Goal: Check status: Check status

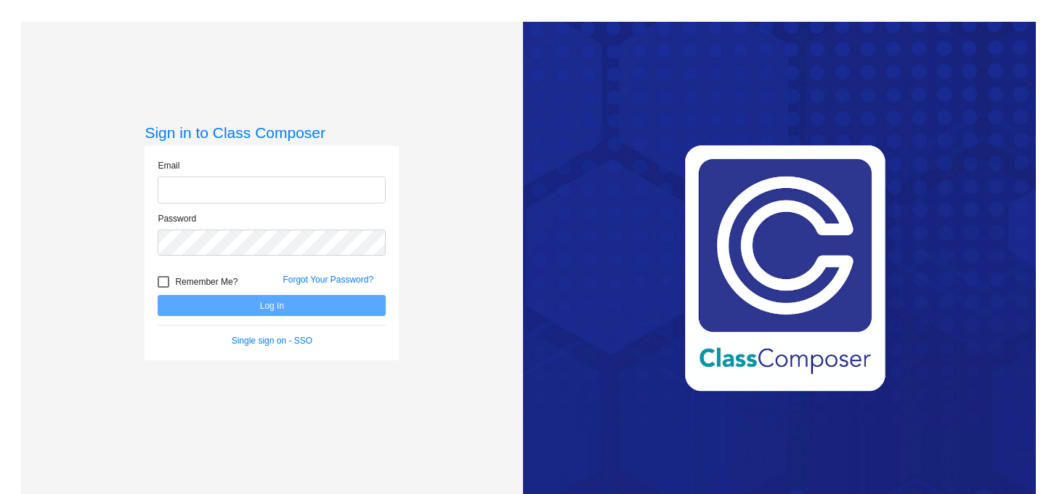
click at [272, 179] on input "email" at bounding box center [272, 190] width 228 height 27
type input "[PERSON_NAME][EMAIL_ADDRESS][PERSON_NAME][DOMAIN_NAME]"
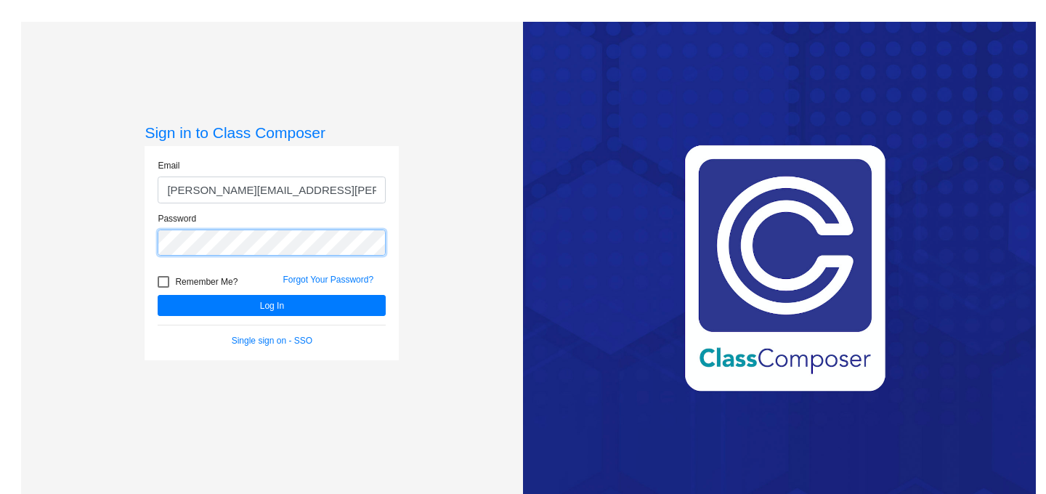
click at [158, 295] on button "Log In" at bounding box center [272, 305] width 228 height 21
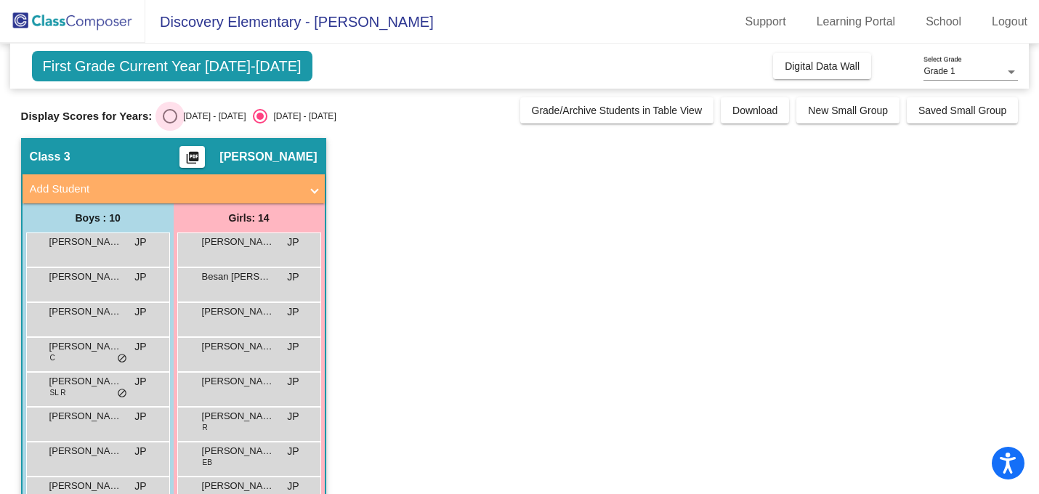
click at [172, 113] on div "Select an option" at bounding box center [170, 116] width 15 height 15
click at [170, 123] on input "[DATE] - [DATE]" at bounding box center [169, 123] width 1 height 1
radio input "true"
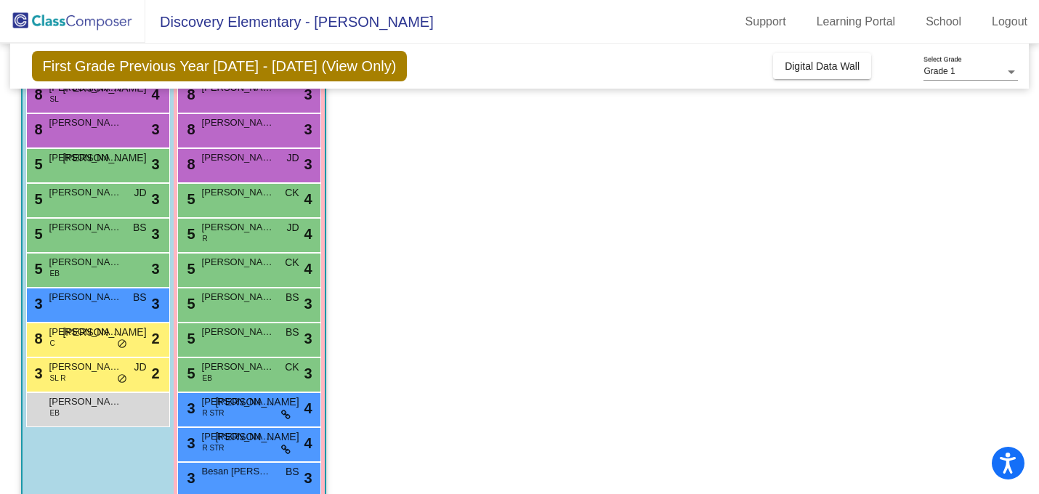
scroll to position [153, 0]
click at [84, 406] on span "[PERSON_NAME]" at bounding box center [85, 402] width 73 height 15
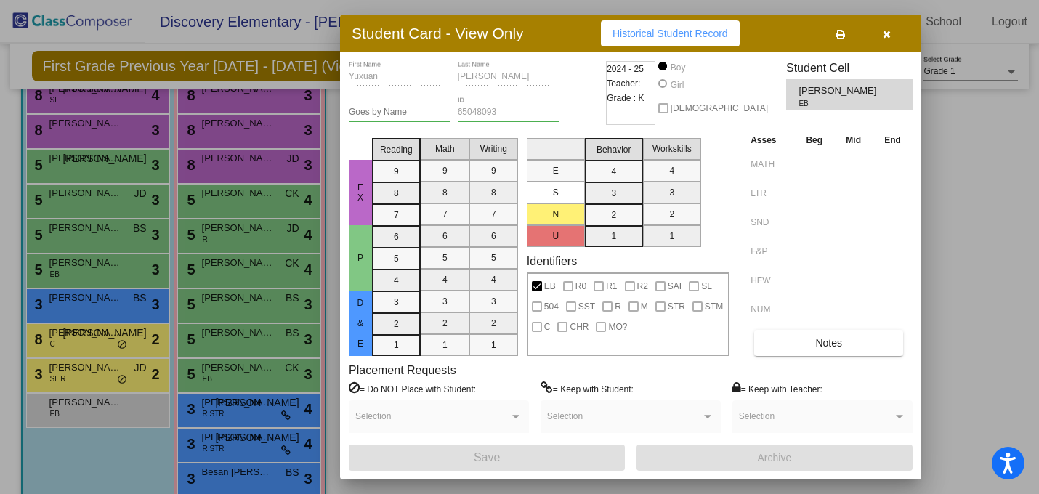
click at [549, 237] on mat-selection-list "E S N U" at bounding box center [556, 189] width 58 height 115
click at [616, 232] on mat-selection-list "Behavior 4 3 2 1" at bounding box center [614, 189] width 58 height 115
click at [362, 347] on span "D & E" at bounding box center [360, 323] width 13 height 51
click at [888, 145] on th "End" at bounding box center [892, 140] width 40 height 16
click at [820, 175] on div at bounding box center [814, 162] width 33 height 27
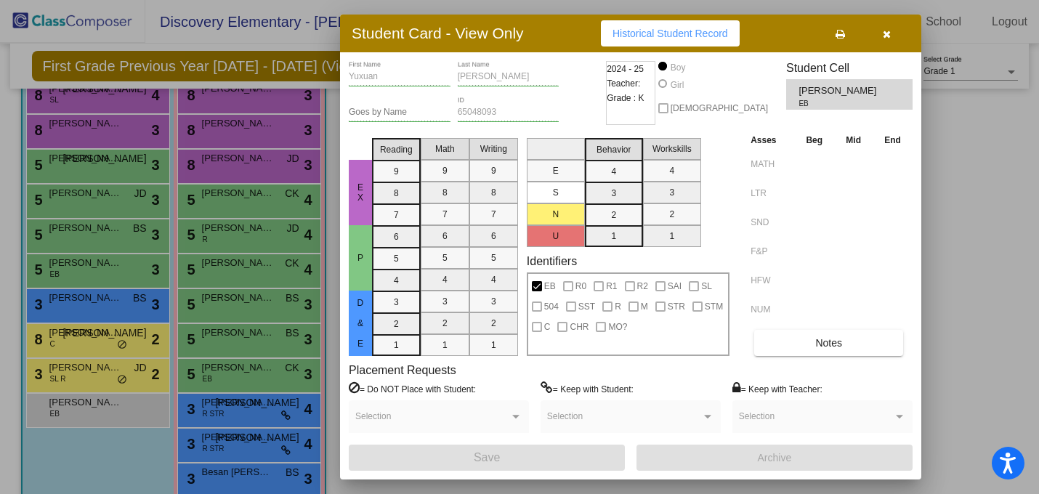
click at [785, 149] on div "MATH" at bounding box center [770, 162] width 40 height 26
click at [890, 37] on button "button" at bounding box center [886, 33] width 46 height 26
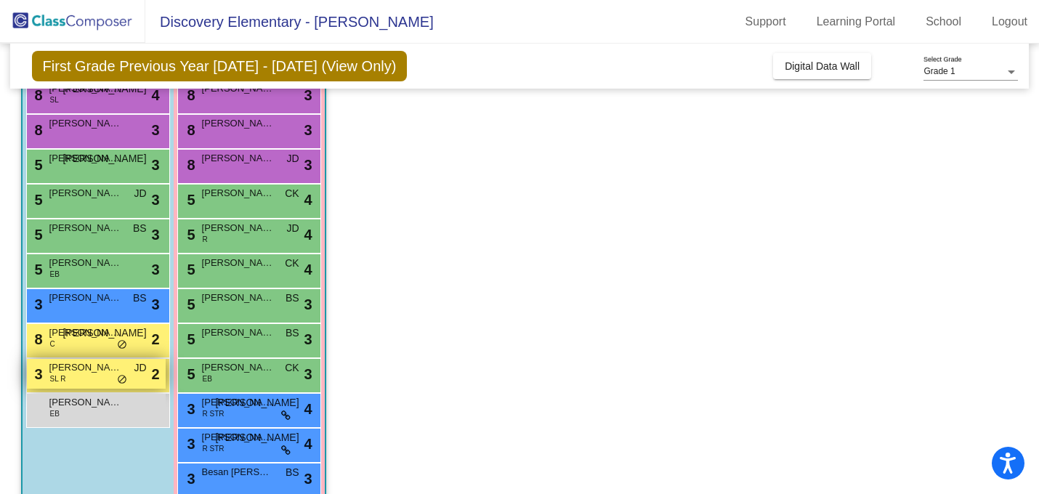
click at [100, 377] on div "3 [PERSON_NAME] [PERSON_NAME] R JD lock do_not_disturb_alt 2" at bounding box center [96, 374] width 139 height 30
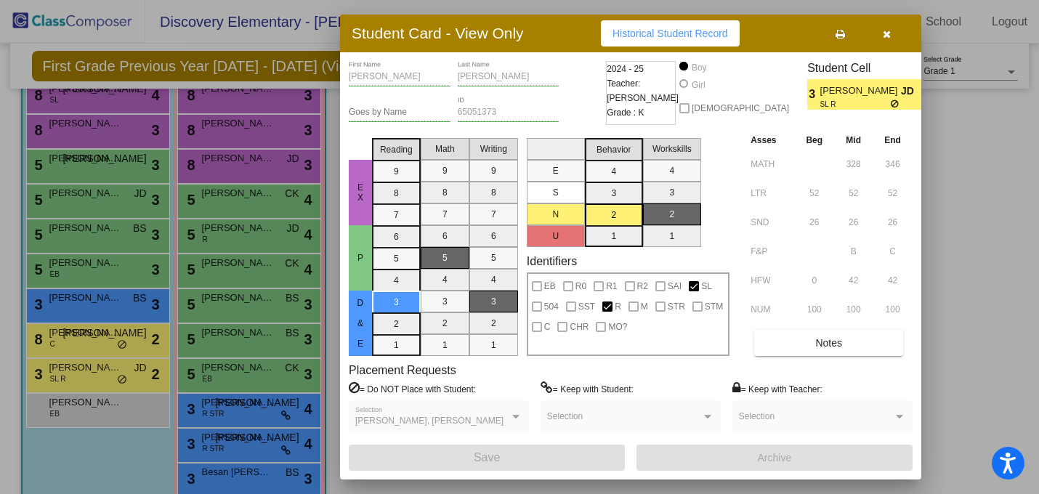
click at [888, 37] on icon "button" at bounding box center [887, 34] width 8 height 10
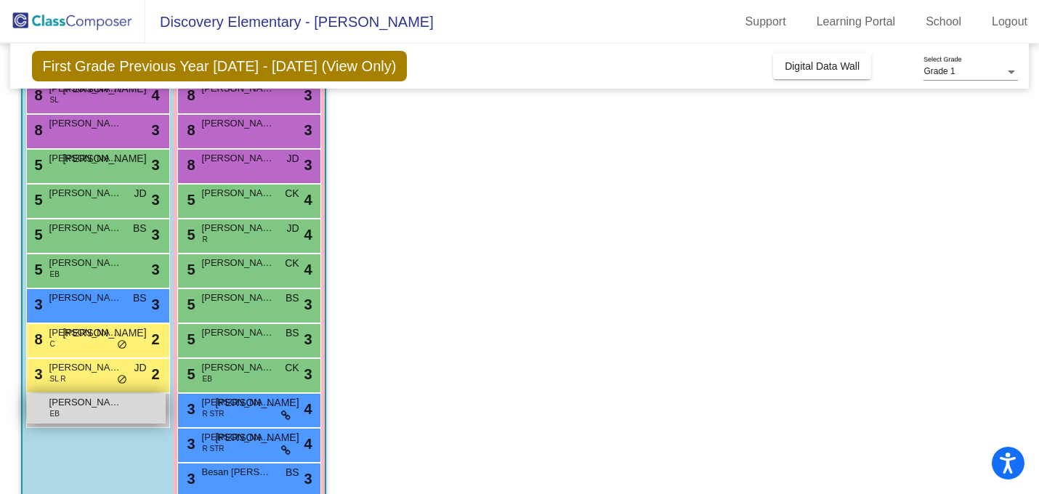
click at [97, 403] on span "[PERSON_NAME]" at bounding box center [85, 402] width 73 height 15
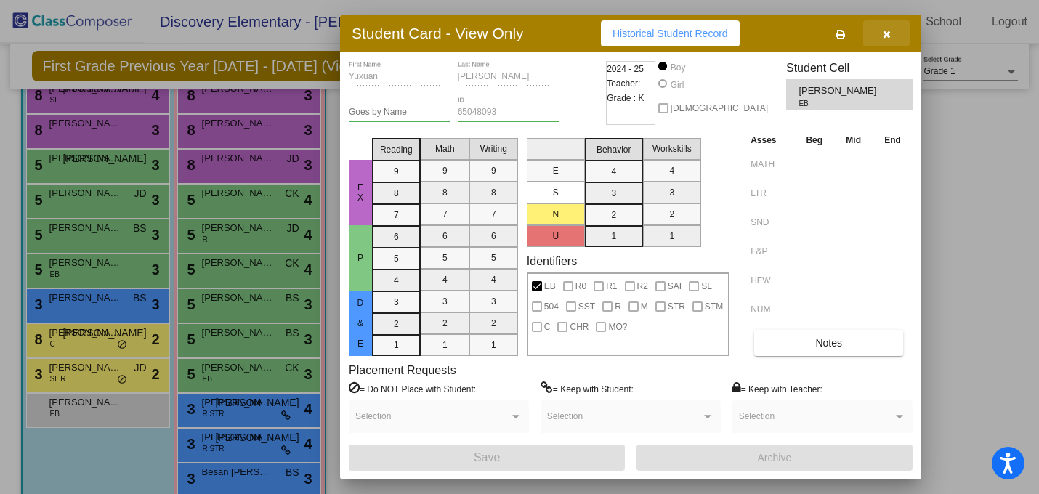
click at [886, 40] on button "button" at bounding box center [886, 33] width 46 height 26
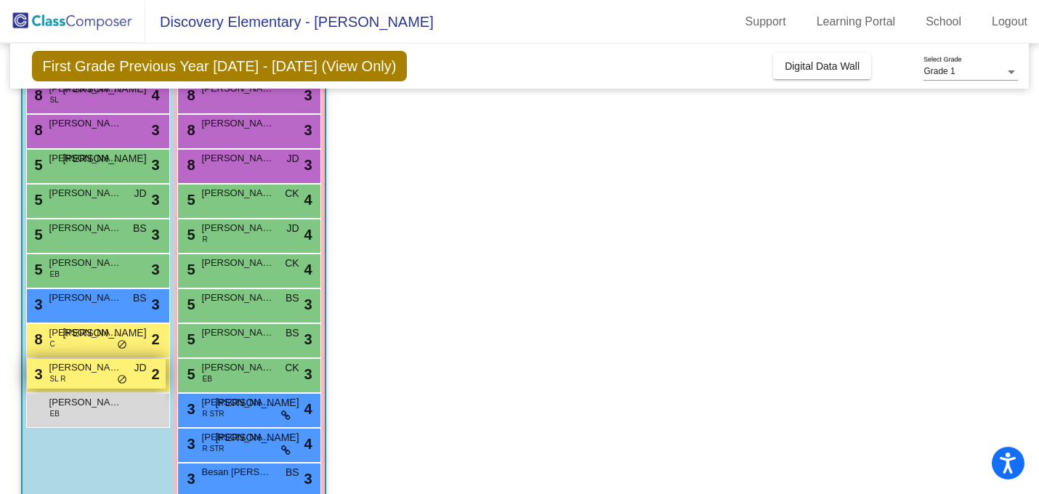
click at [76, 366] on span "[PERSON_NAME]" at bounding box center [85, 367] width 73 height 15
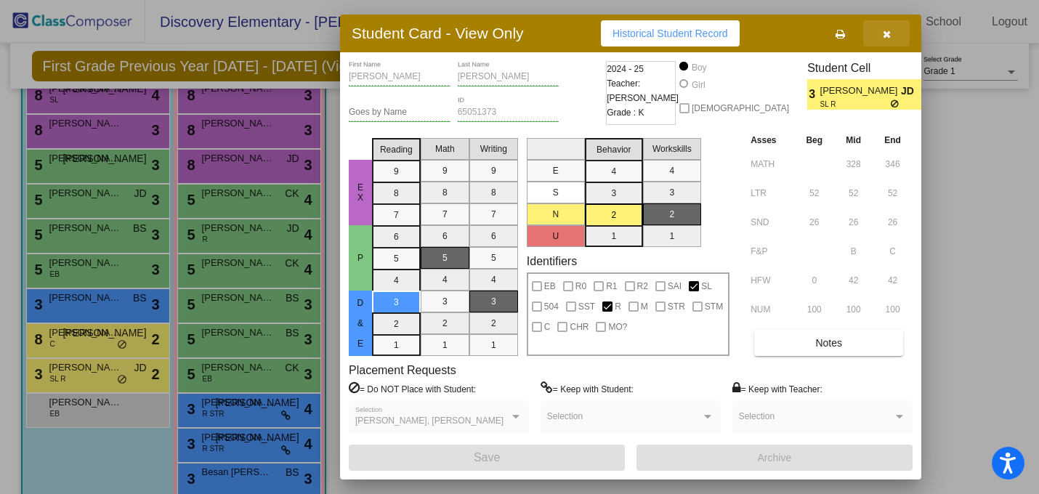
click at [891, 39] on button "button" at bounding box center [886, 33] width 46 height 26
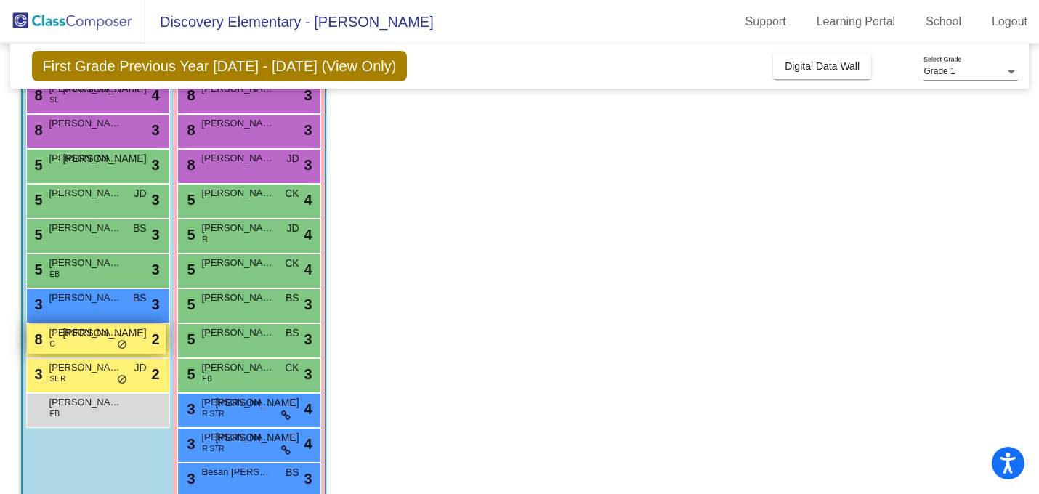
click at [97, 344] on div "8 [PERSON_NAME] C JO lock do_not_disturb_alt 2" at bounding box center [96, 339] width 139 height 30
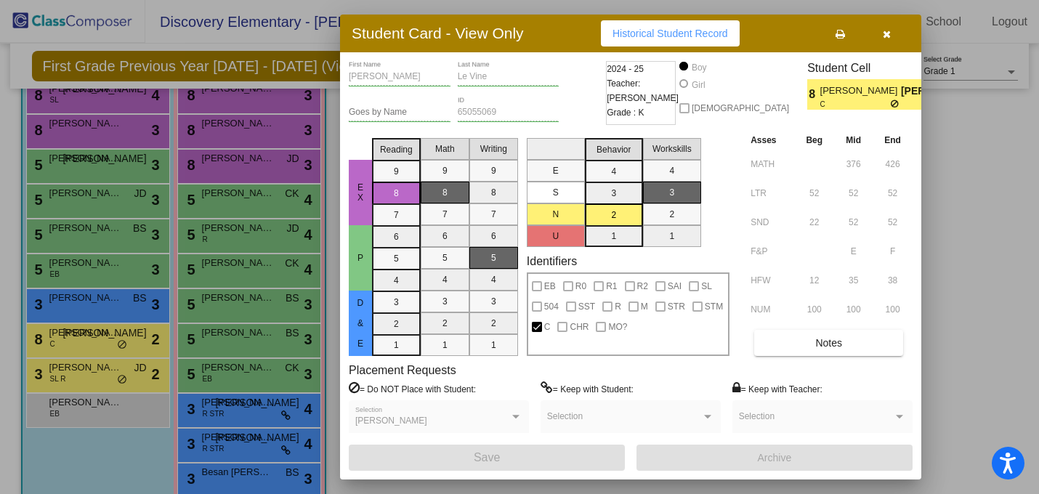
click at [892, 40] on button "button" at bounding box center [886, 33] width 46 height 26
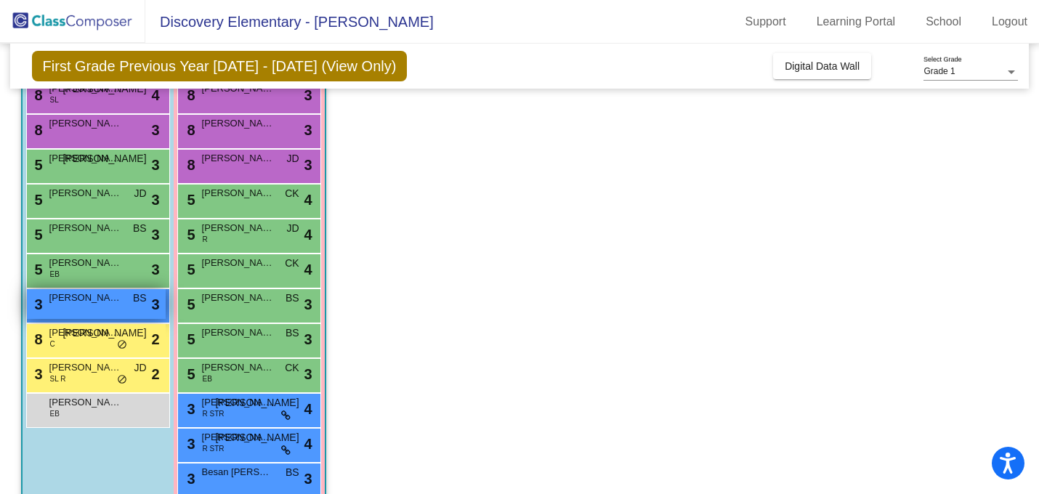
click at [99, 299] on span "[PERSON_NAME]" at bounding box center [85, 298] width 73 height 15
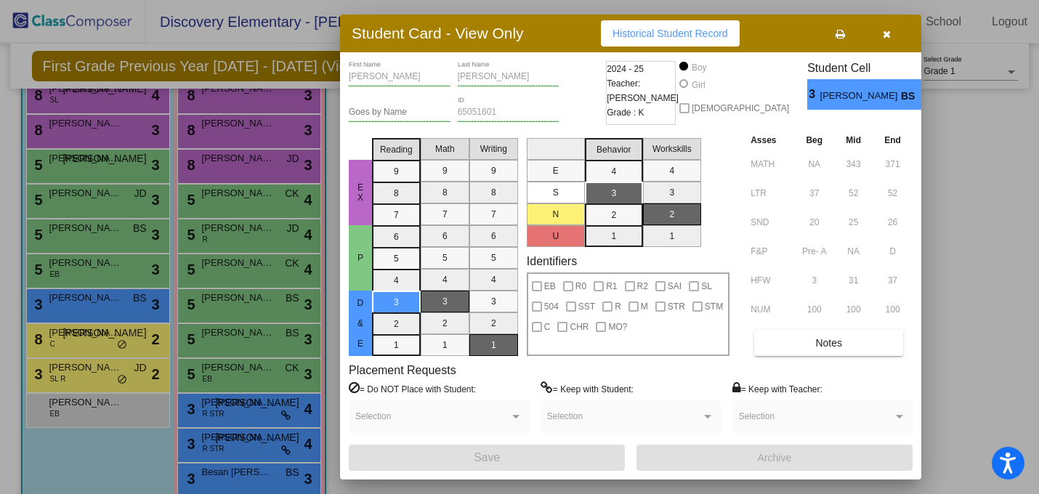
click at [897, 47] on div "Student Card - View Only Historical Student Record" at bounding box center [630, 34] width 581 height 38
click at [884, 37] on icon "button" at bounding box center [887, 34] width 8 height 10
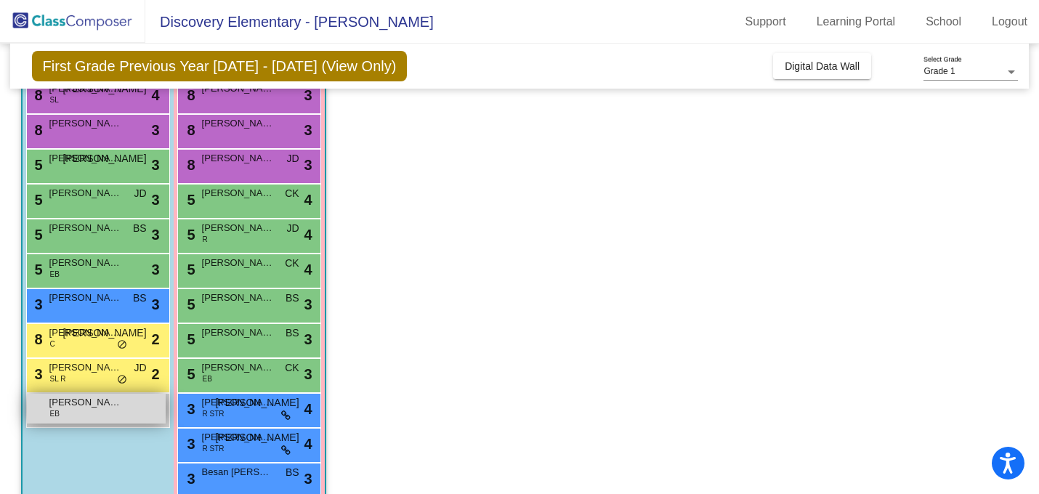
click at [52, 419] on div "Yuxuan [PERSON_NAME] lock do_not_disturb_alt" at bounding box center [96, 409] width 139 height 30
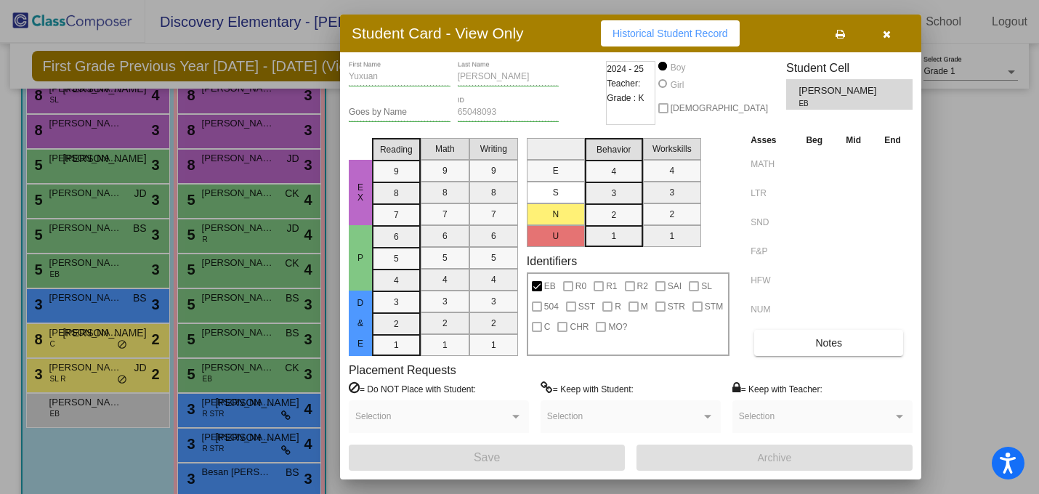
click at [898, 35] on button "button" at bounding box center [886, 33] width 46 height 26
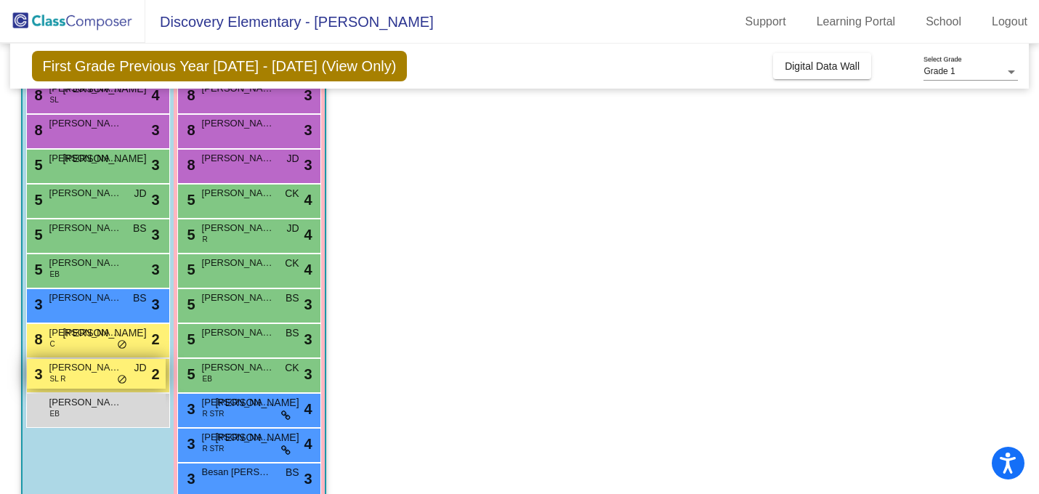
click at [78, 368] on span "[PERSON_NAME]" at bounding box center [85, 367] width 73 height 15
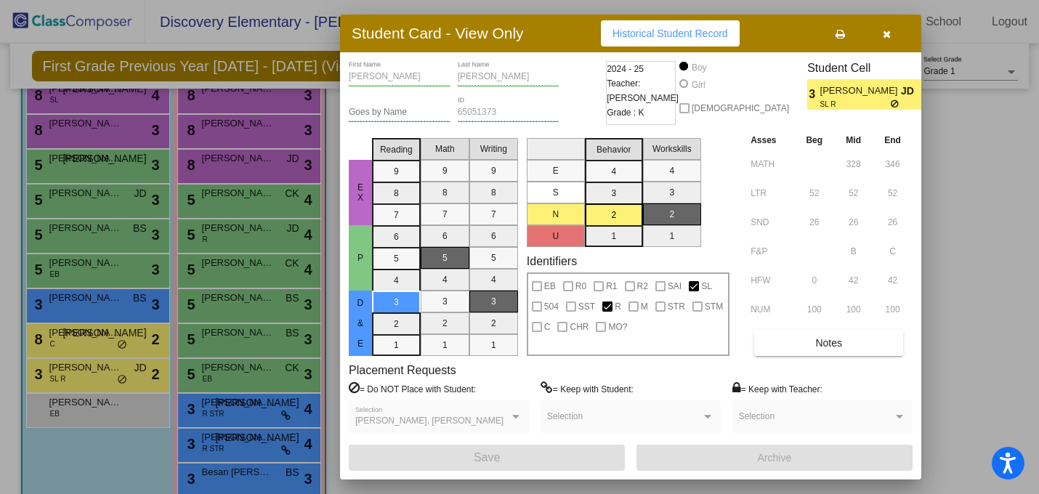
click at [887, 40] on button "button" at bounding box center [886, 33] width 46 height 26
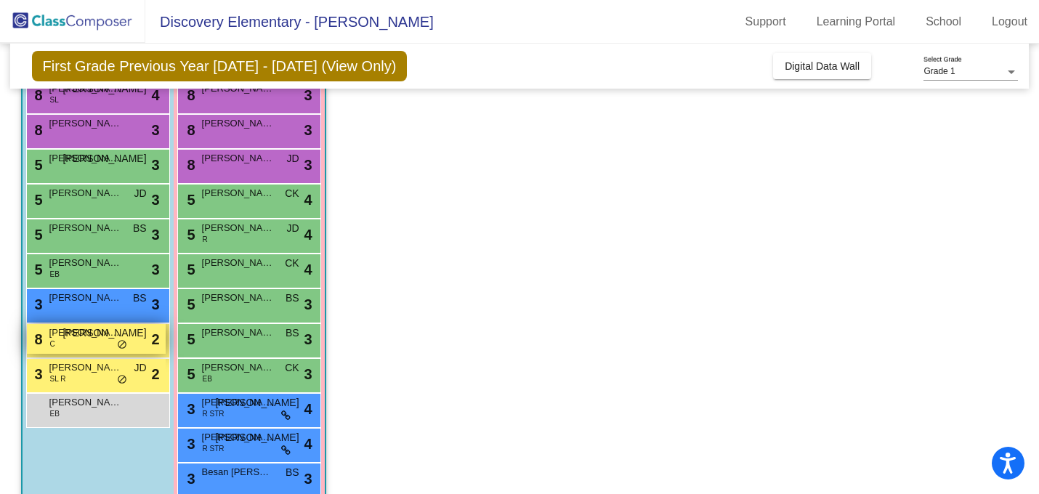
click at [78, 336] on span "[PERSON_NAME]" at bounding box center [85, 332] width 73 height 15
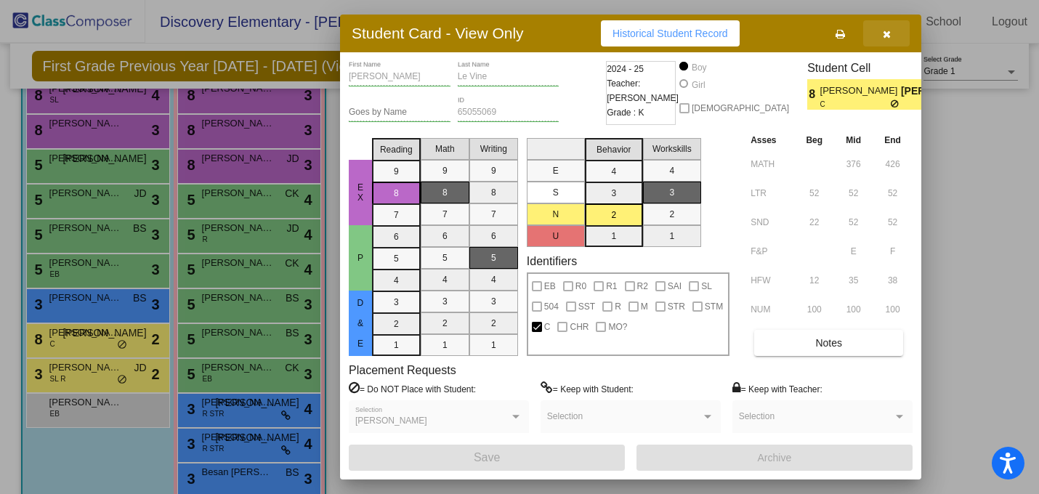
click at [891, 36] on button "button" at bounding box center [886, 33] width 46 height 26
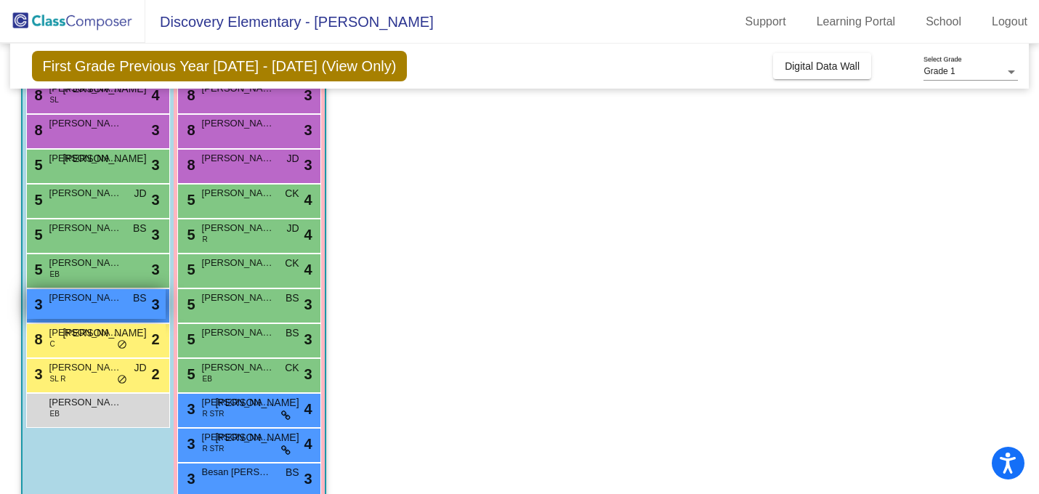
click at [113, 301] on span "[PERSON_NAME]" at bounding box center [85, 298] width 73 height 15
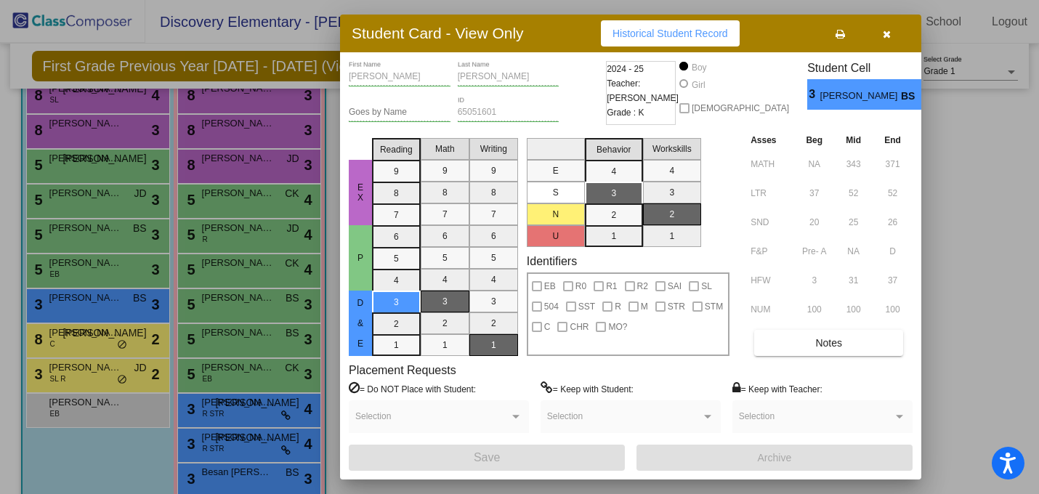
scroll to position [0, 0]
click at [896, 39] on button "button" at bounding box center [886, 33] width 46 height 26
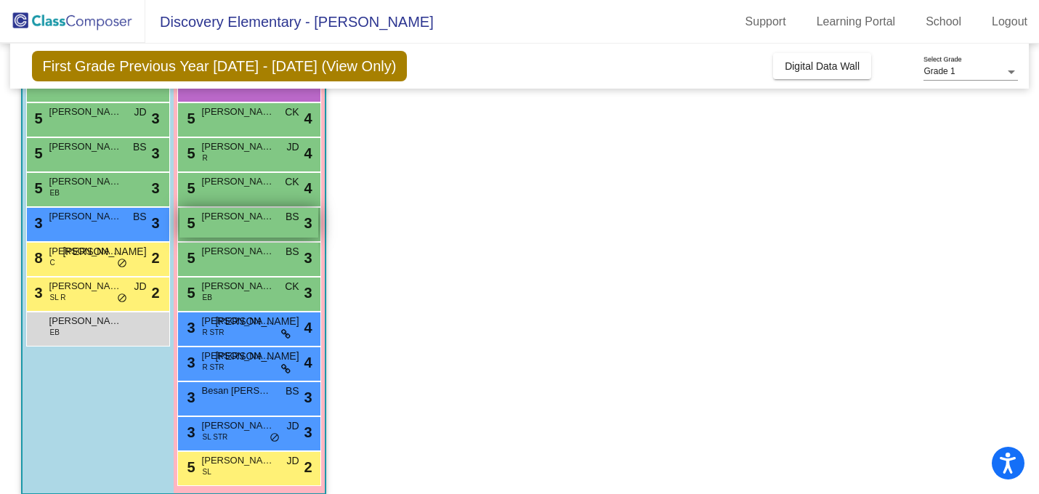
scroll to position [250, 0]
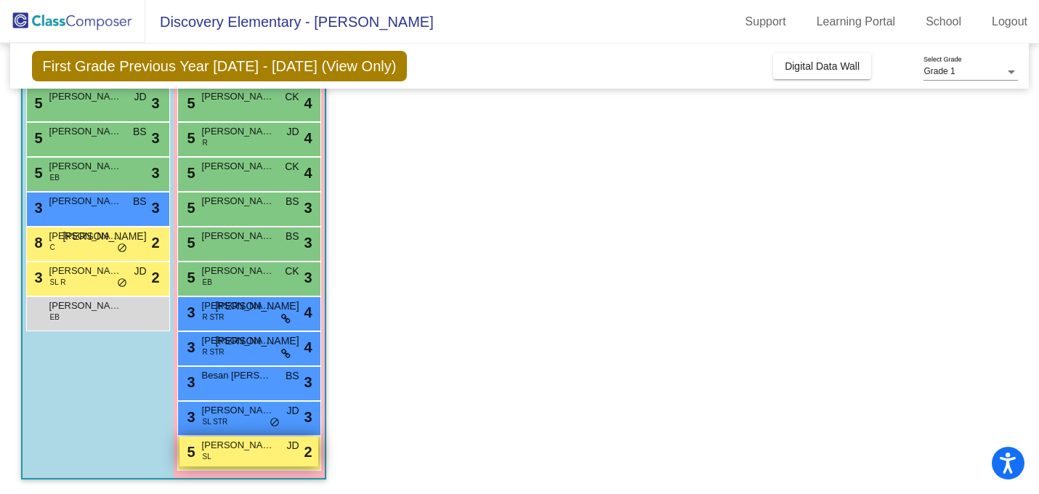
click at [225, 448] on span "[PERSON_NAME]" at bounding box center [238, 445] width 73 height 15
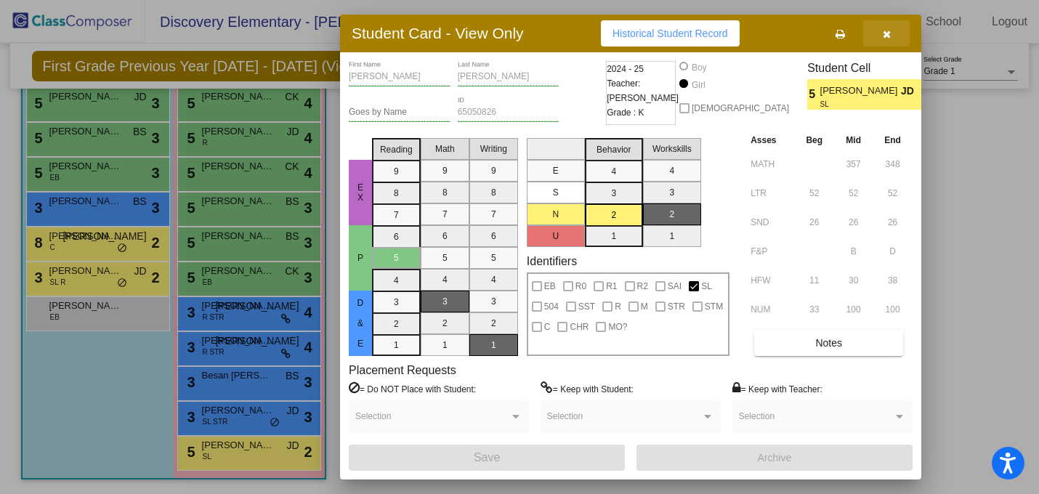
click at [888, 39] on icon "button" at bounding box center [887, 34] width 8 height 10
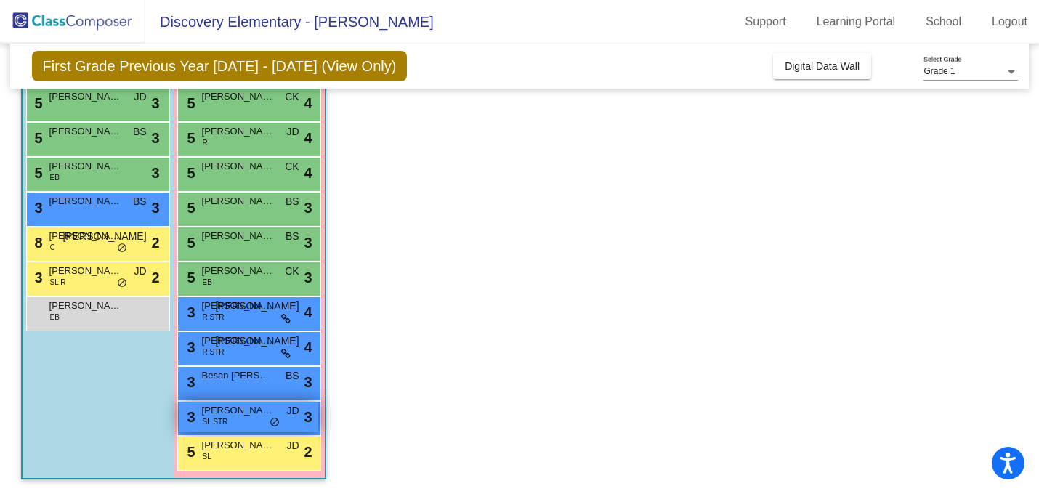
click at [238, 418] on div "3 [PERSON_NAME] SL STR JD lock do_not_disturb_alt 3" at bounding box center [248, 417] width 139 height 30
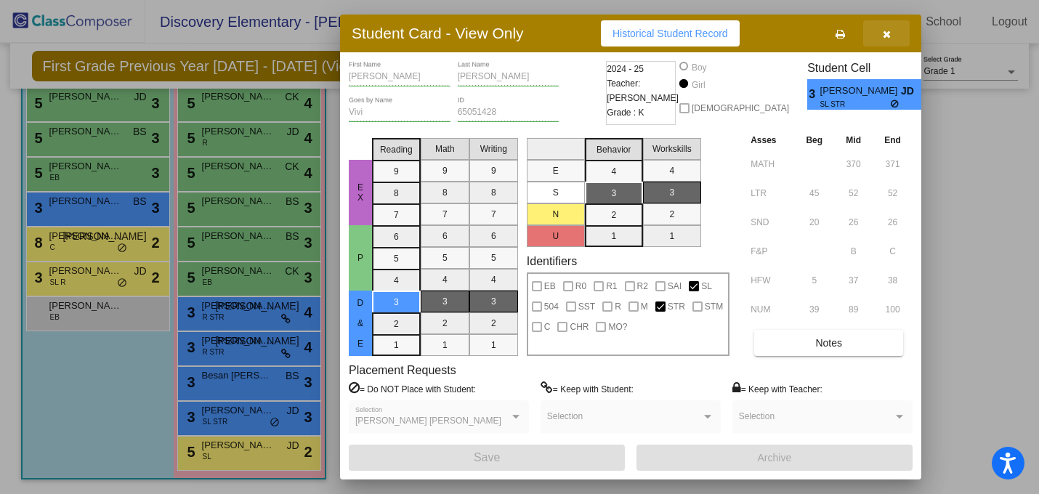
click at [891, 39] on button "button" at bounding box center [886, 33] width 46 height 26
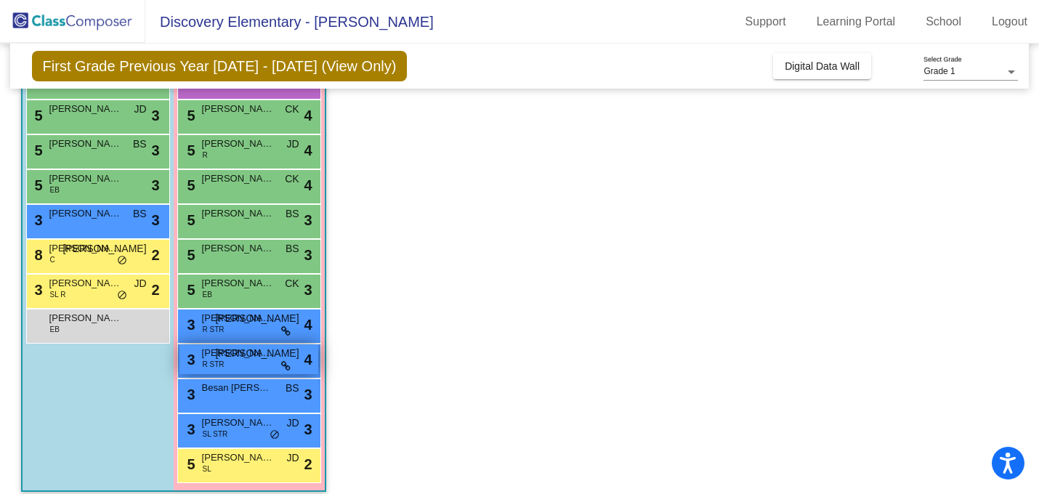
scroll to position [243, 0]
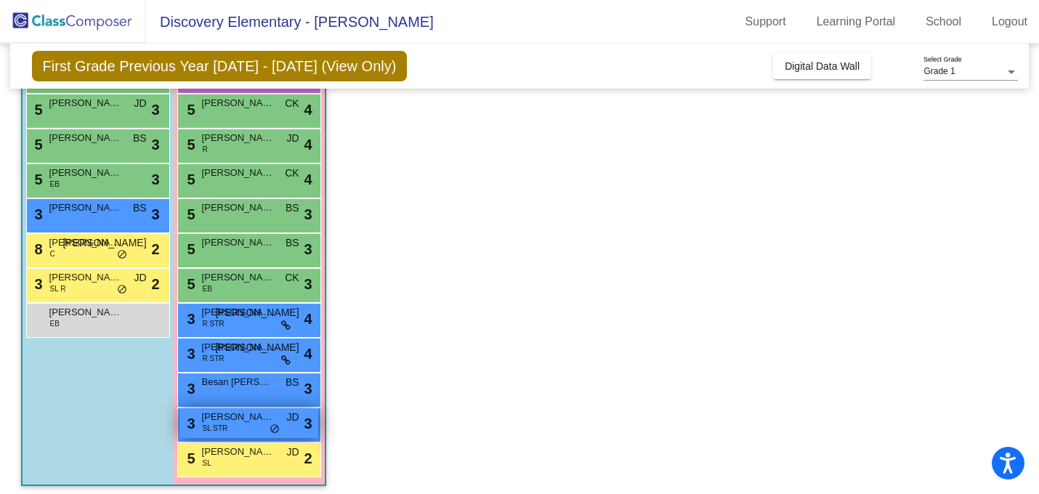
click at [223, 426] on span "SL STR" at bounding box center [215, 428] width 25 height 11
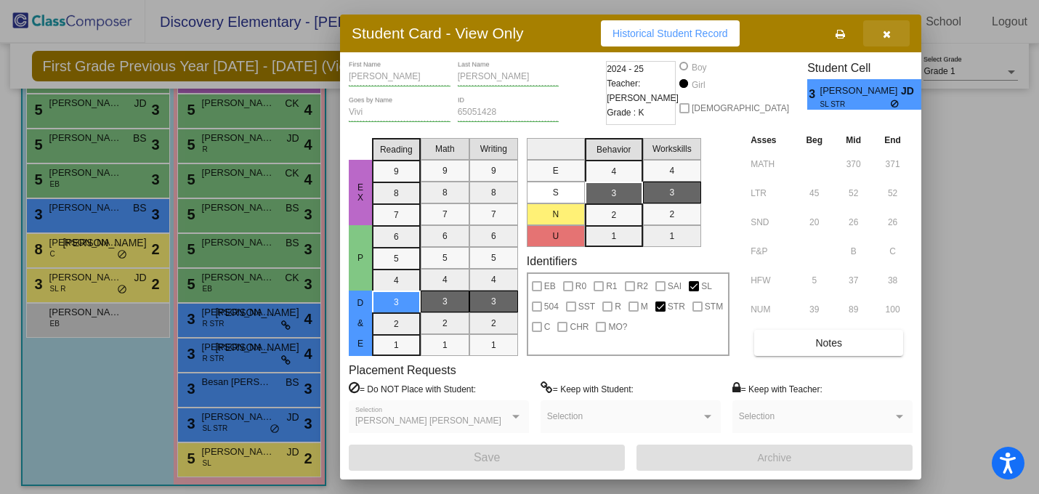
click at [883, 36] on icon "button" at bounding box center [887, 34] width 8 height 10
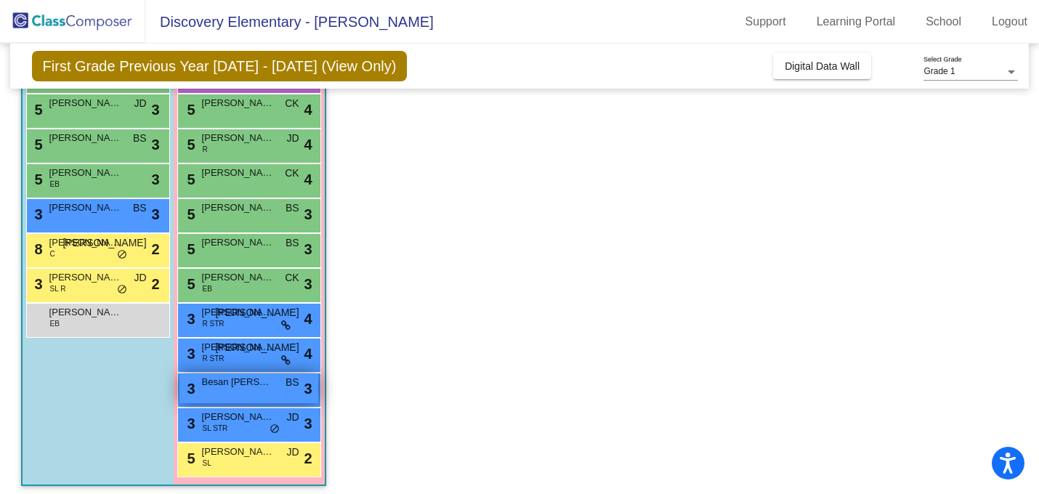
click at [267, 384] on span "Besan [PERSON_NAME]" at bounding box center [238, 382] width 73 height 15
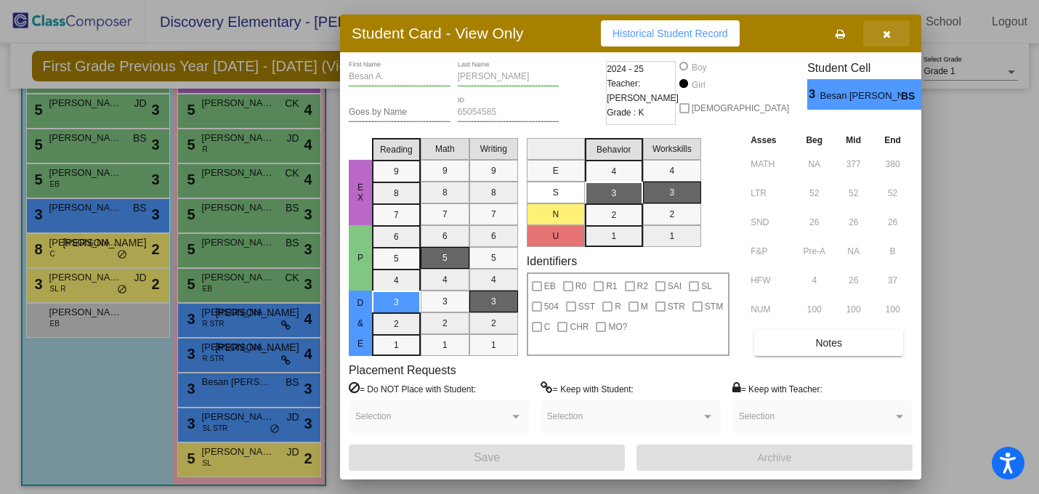
click at [894, 44] on button "button" at bounding box center [886, 33] width 46 height 26
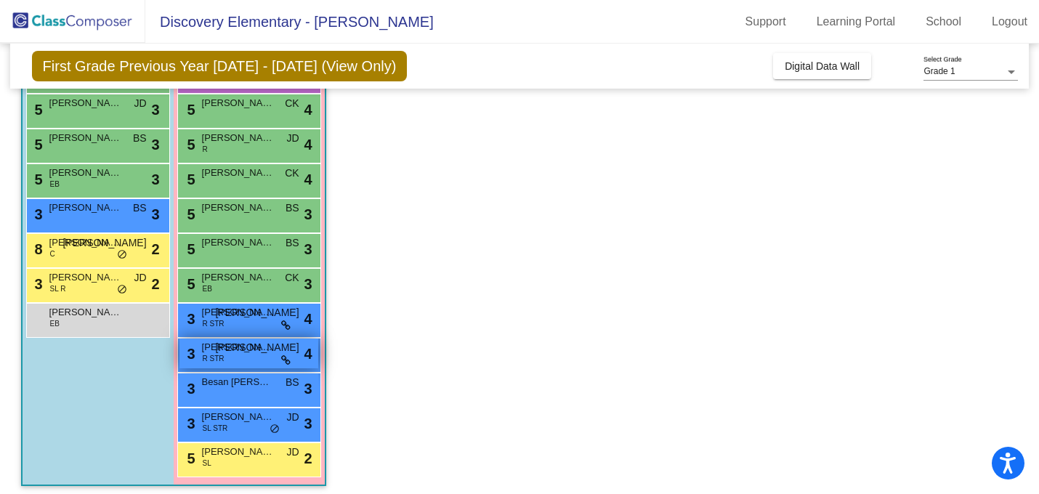
click at [254, 348] on span "[PERSON_NAME]" at bounding box center [238, 347] width 73 height 15
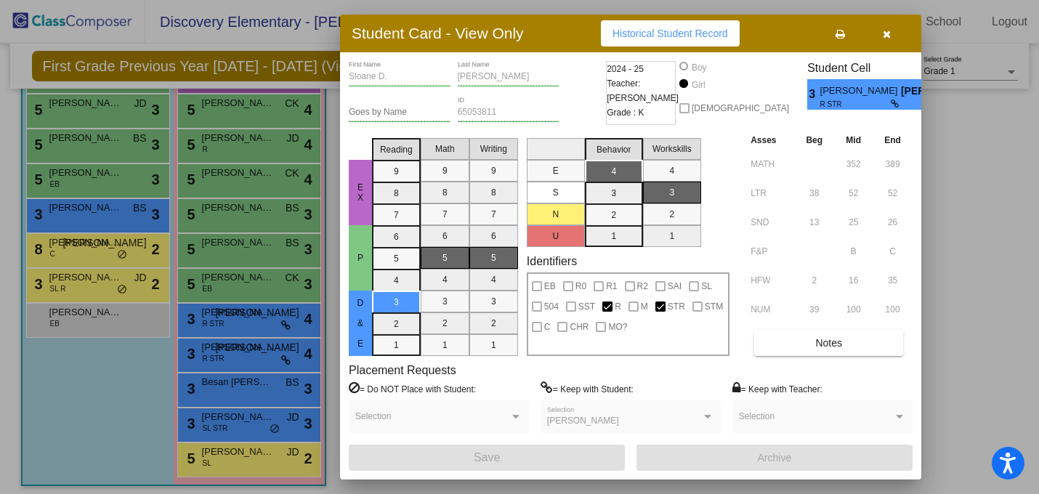
click at [888, 35] on icon "button" at bounding box center [887, 34] width 8 height 10
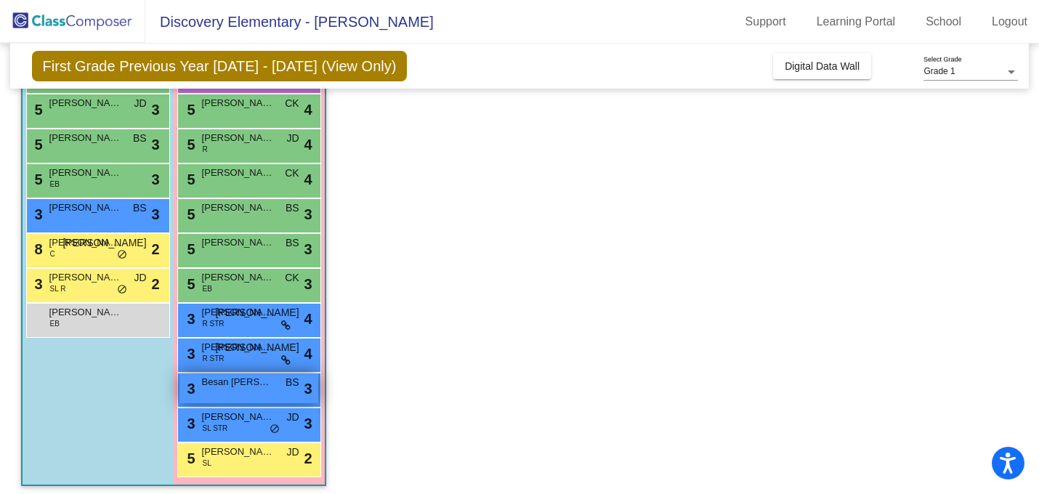
click at [235, 391] on div "3 Besan [PERSON_NAME] BS lock do_not_disturb_alt 3" at bounding box center [248, 388] width 139 height 30
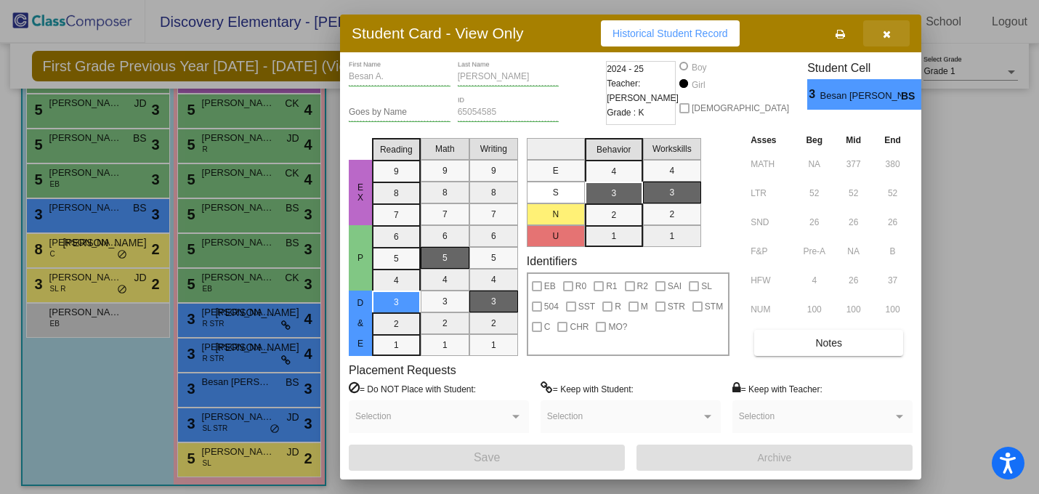
click at [888, 35] on icon "button" at bounding box center [887, 34] width 8 height 10
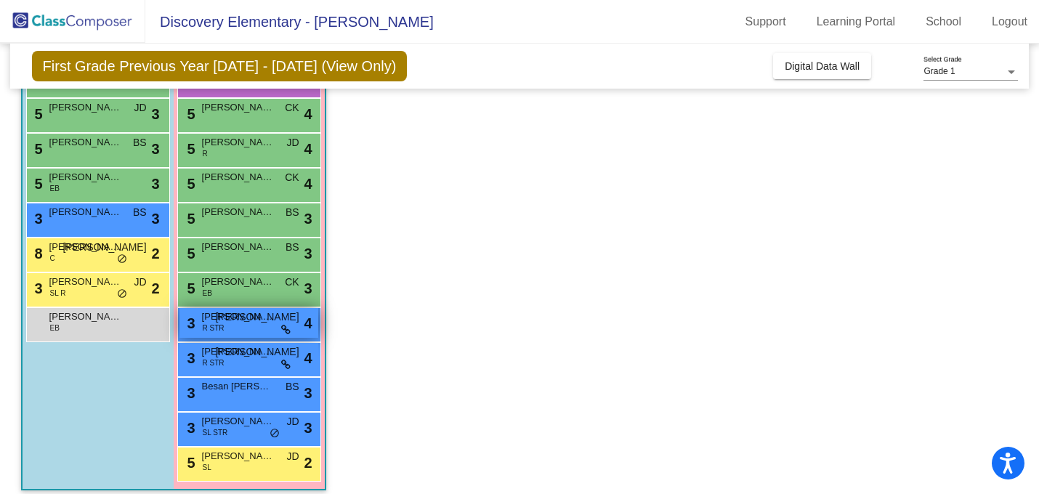
scroll to position [242, 0]
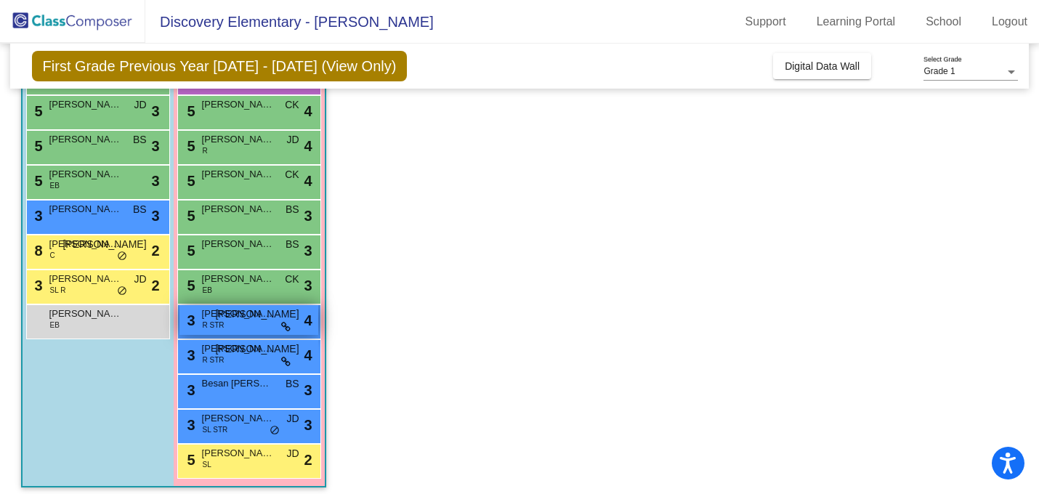
click at [230, 323] on div "3 [PERSON_NAME] R STR JO lock do_not_disturb_alt 4" at bounding box center [248, 320] width 139 height 30
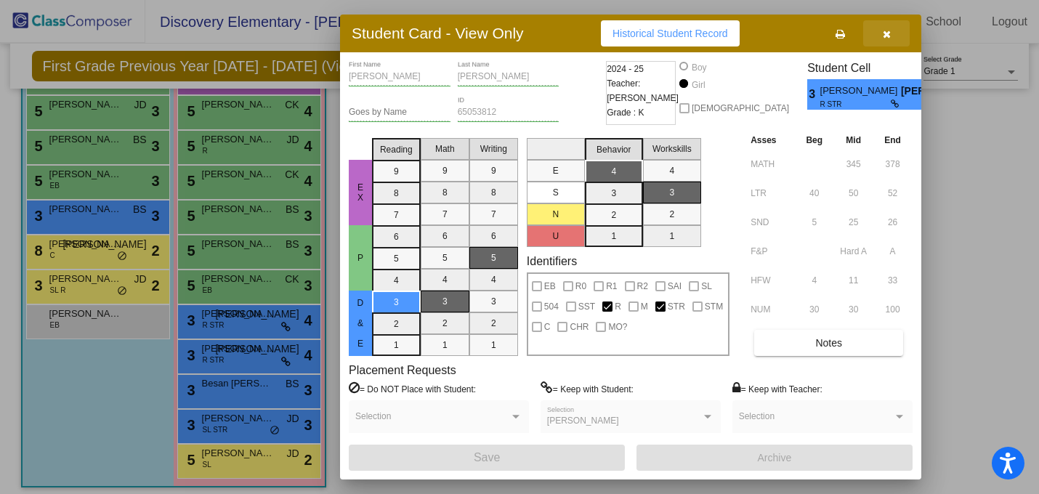
click at [886, 40] on button "button" at bounding box center [886, 33] width 46 height 26
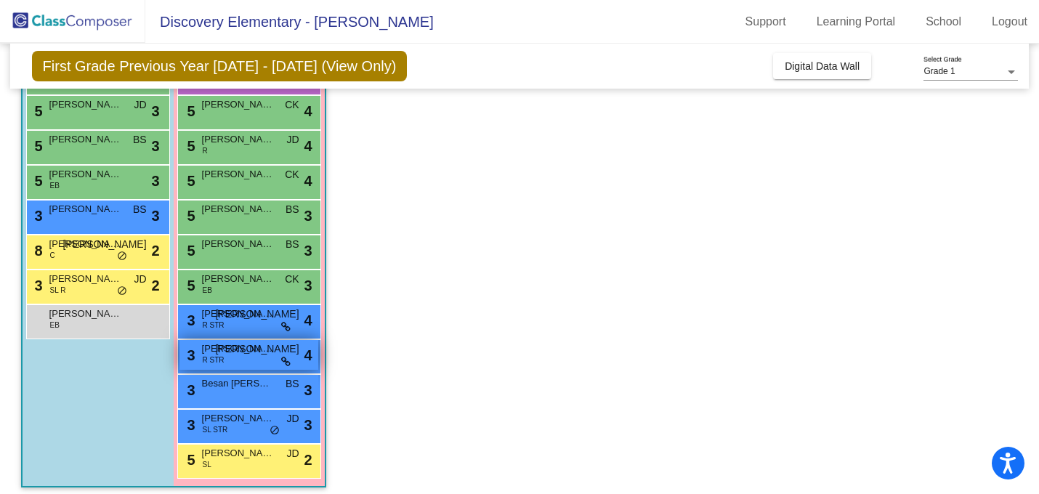
click at [248, 355] on div "3 [PERSON_NAME] R STR JO lock do_not_disturb_alt 4" at bounding box center [248, 355] width 139 height 30
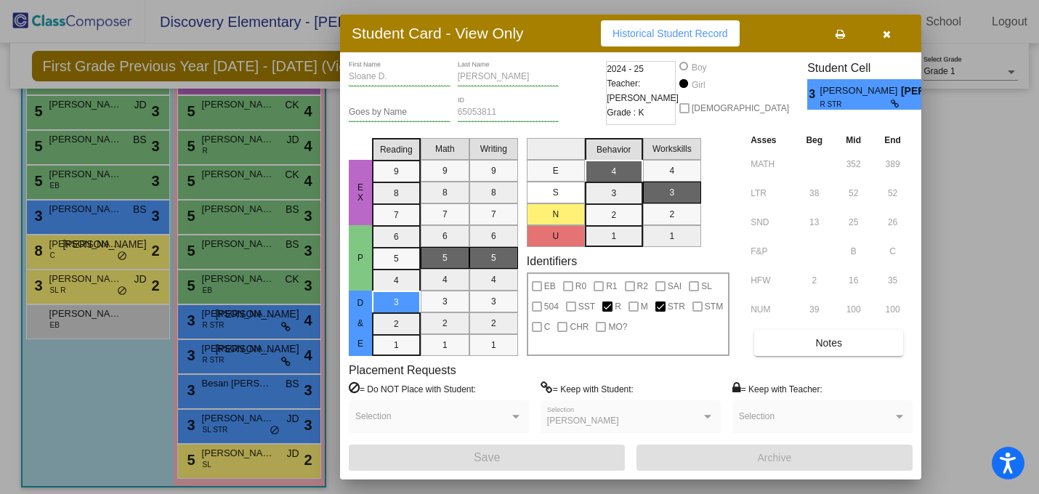
click at [893, 41] on button "button" at bounding box center [886, 33] width 46 height 26
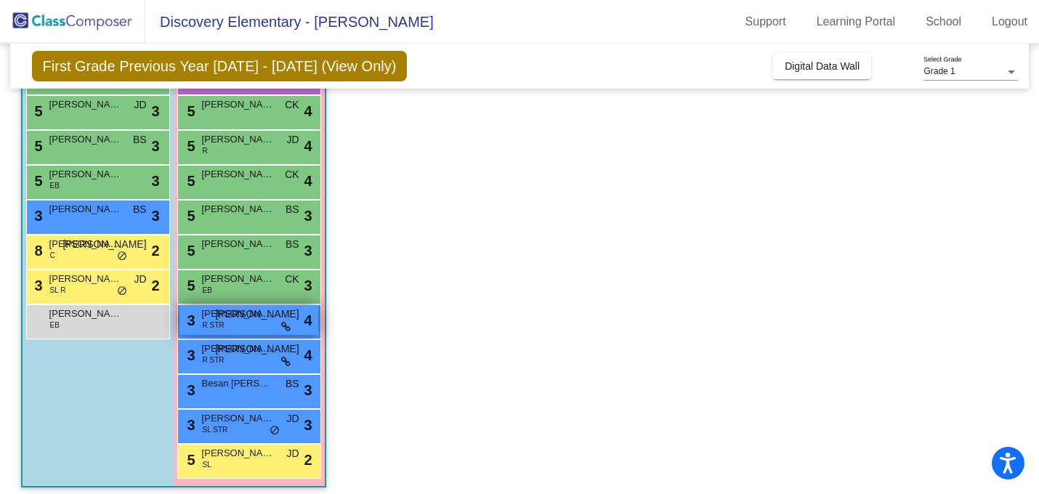
click at [243, 320] on div "3 [PERSON_NAME] R STR JO lock do_not_disturb_alt 4" at bounding box center [248, 320] width 139 height 30
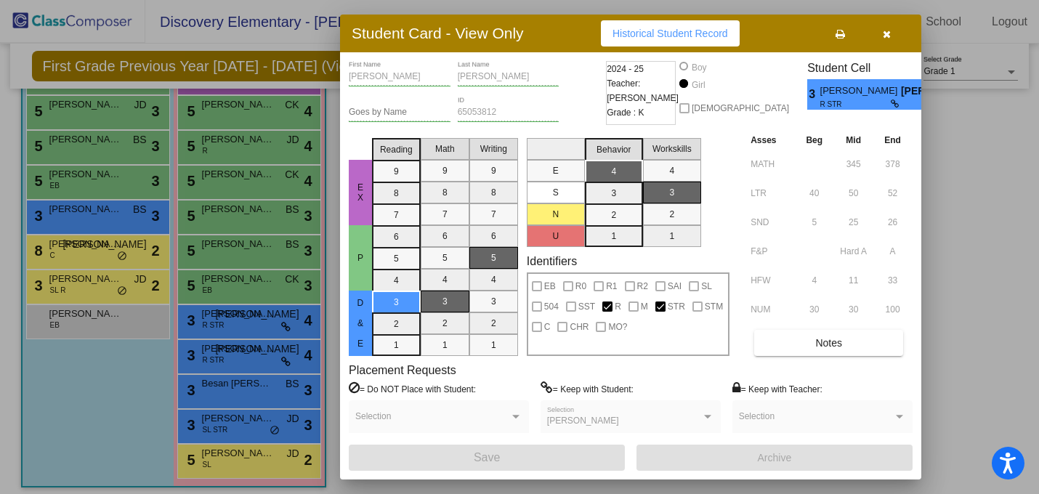
click at [883, 35] on icon "button" at bounding box center [887, 34] width 8 height 10
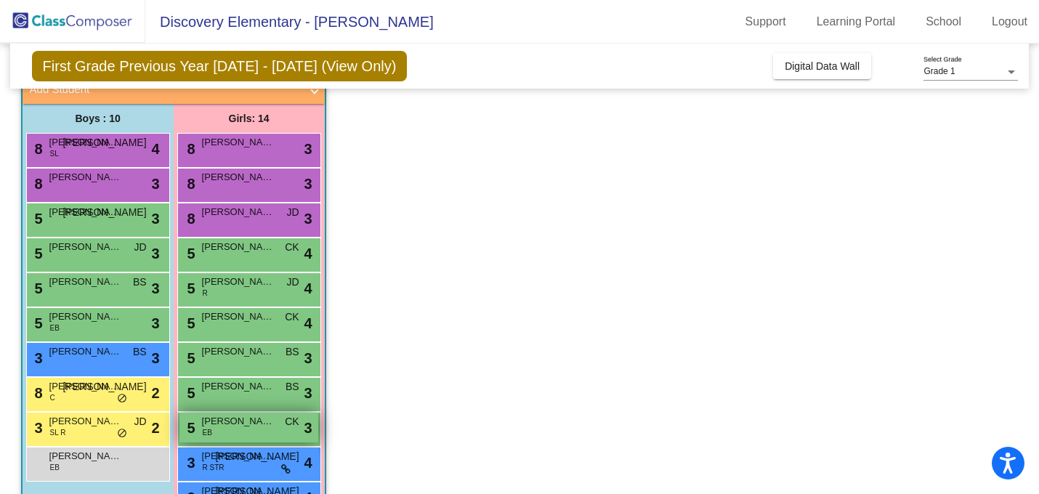
scroll to position [93, 0]
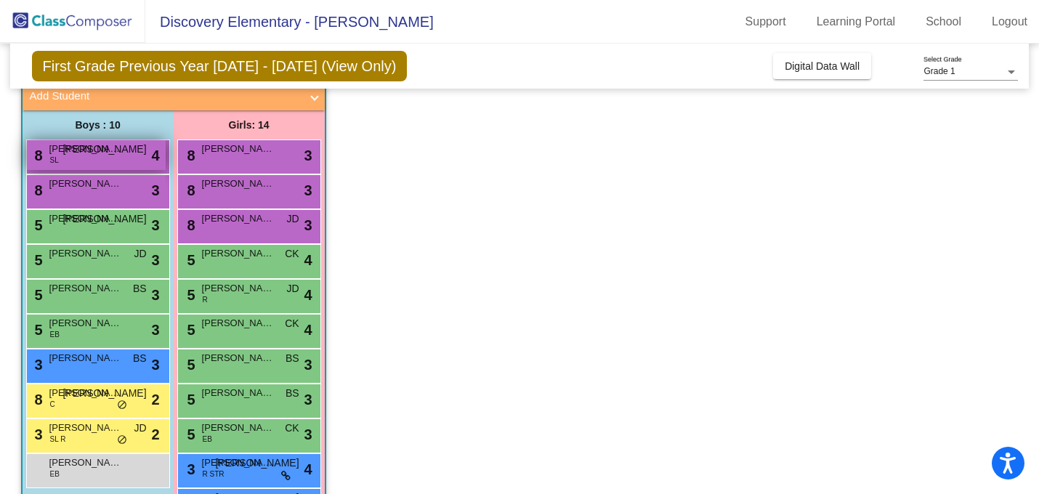
click at [85, 153] on span "[PERSON_NAME]" at bounding box center [85, 149] width 73 height 15
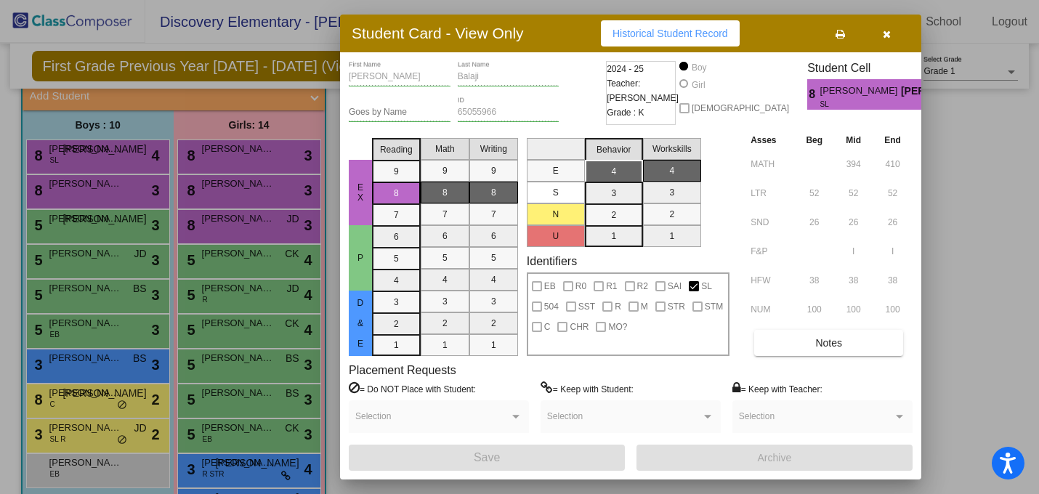
click at [888, 37] on icon "button" at bounding box center [887, 34] width 8 height 10
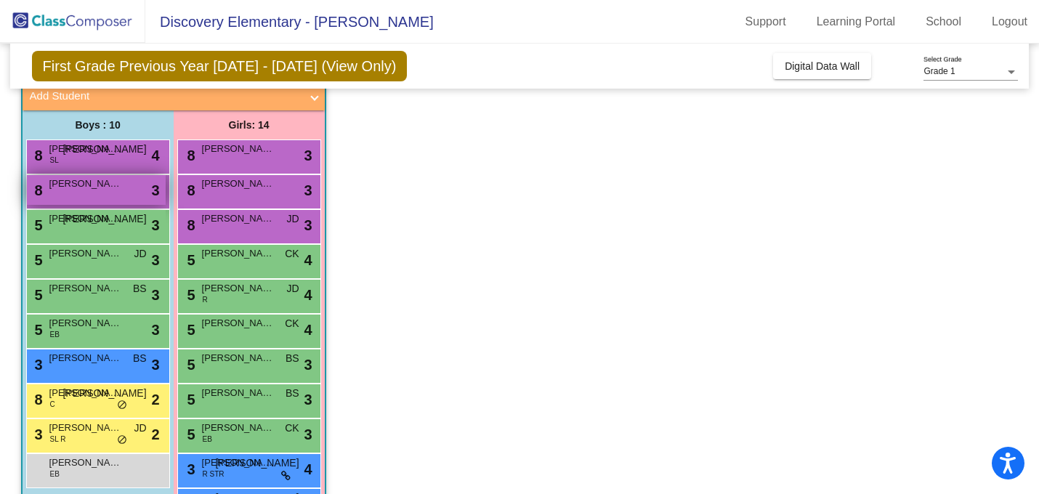
click at [77, 195] on div "8 [PERSON_NAME] lock do_not_disturb_alt 3" at bounding box center [96, 190] width 139 height 30
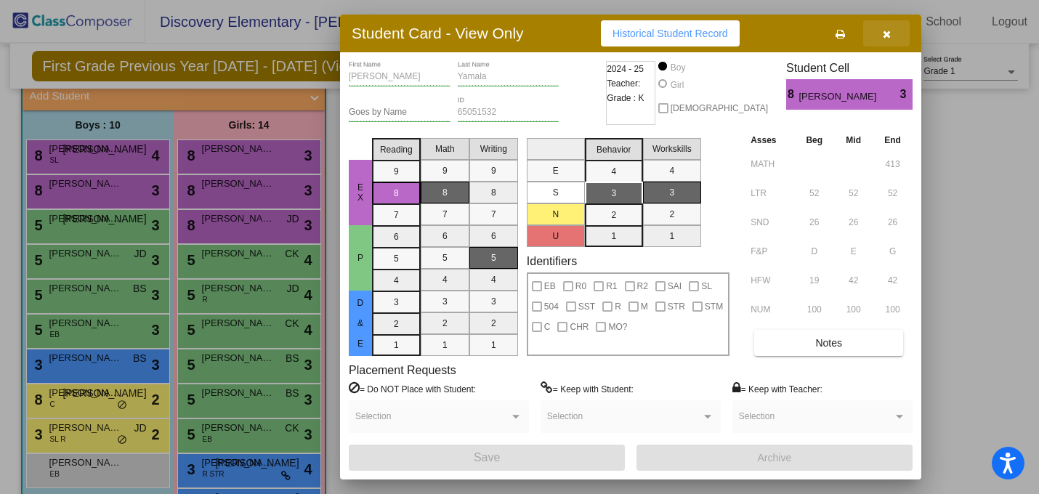
click at [885, 37] on icon "button" at bounding box center [887, 34] width 8 height 10
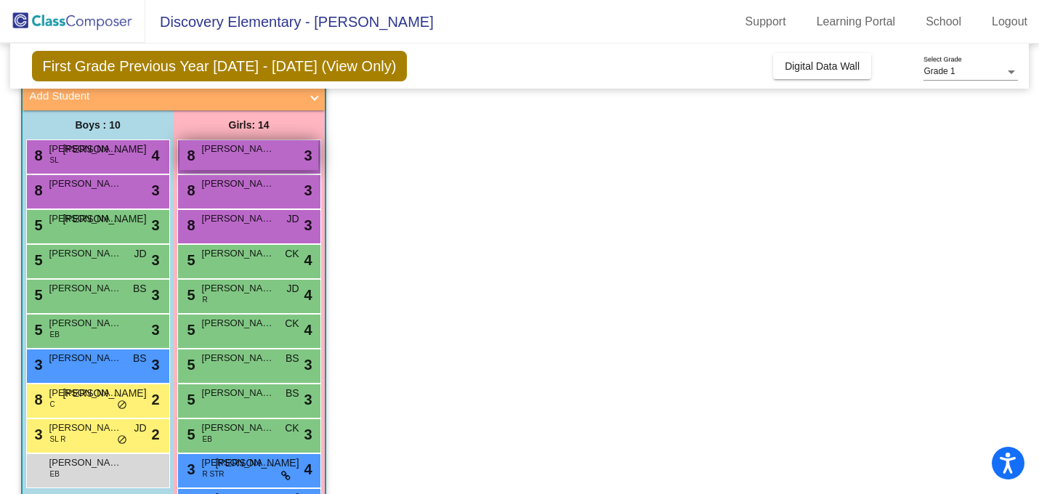
click at [256, 153] on span "[PERSON_NAME]" at bounding box center [238, 149] width 73 height 15
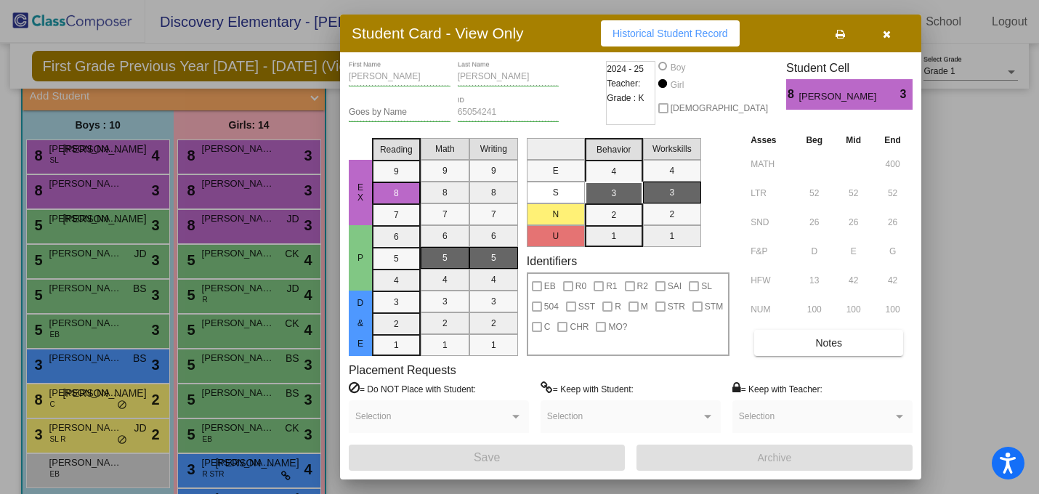
click at [891, 37] on button "button" at bounding box center [886, 33] width 46 height 26
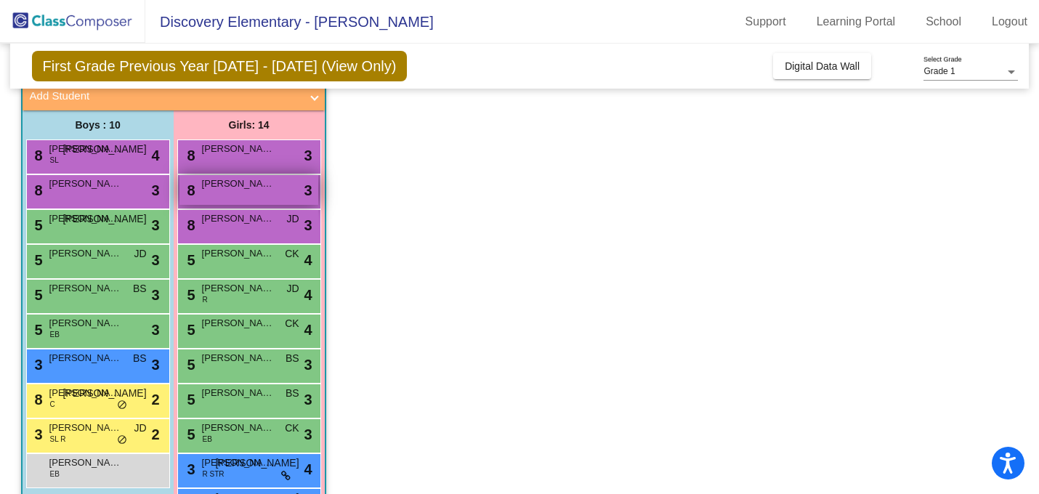
click at [239, 192] on div "8 [PERSON_NAME] lock do_not_disturb_alt 3" at bounding box center [248, 190] width 139 height 30
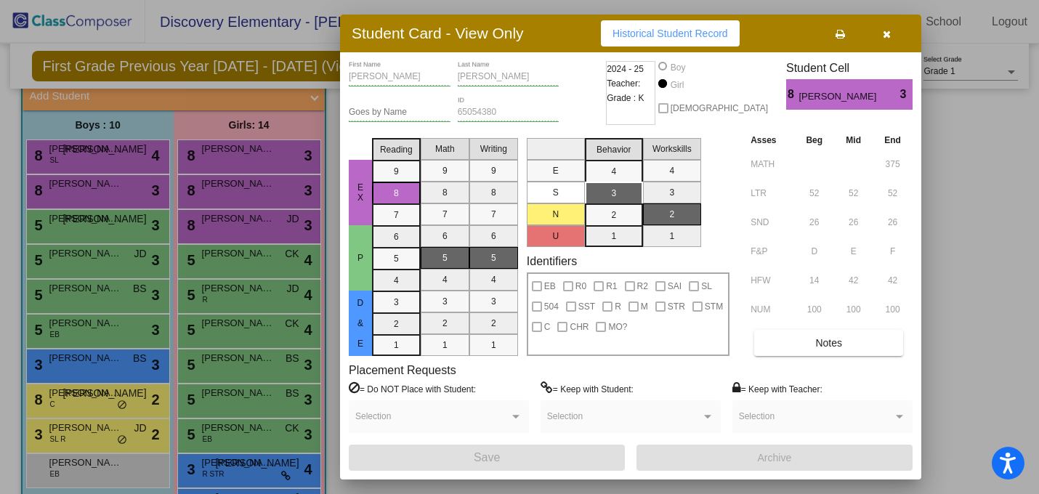
click at [888, 34] on icon "button" at bounding box center [887, 34] width 8 height 10
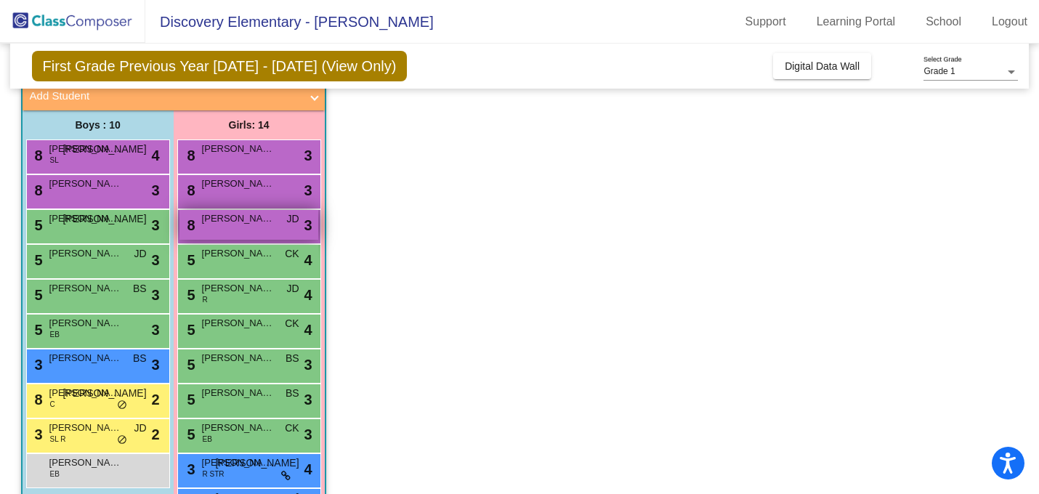
click at [260, 222] on span "[PERSON_NAME]" at bounding box center [238, 218] width 73 height 15
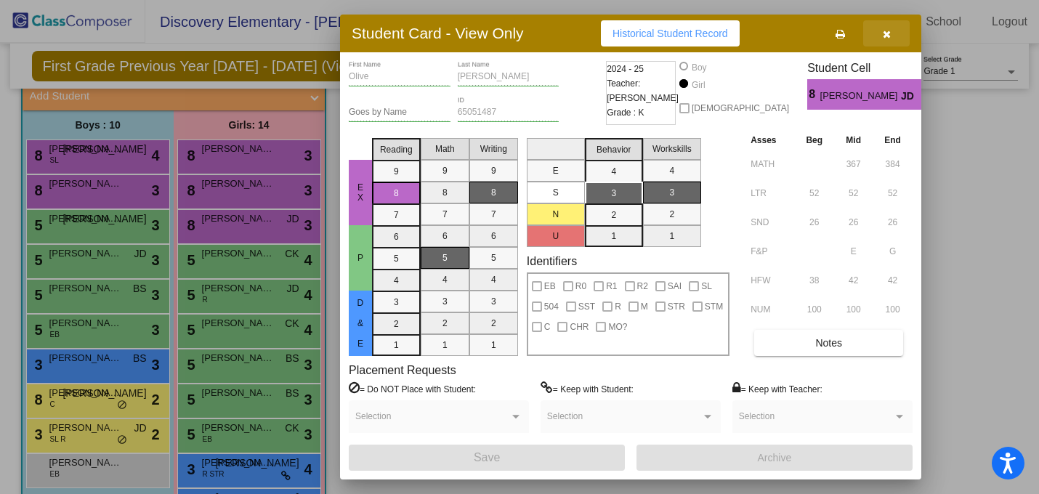
click at [892, 40] on button "button" at bounding box center [886, 33] width 46 height 26
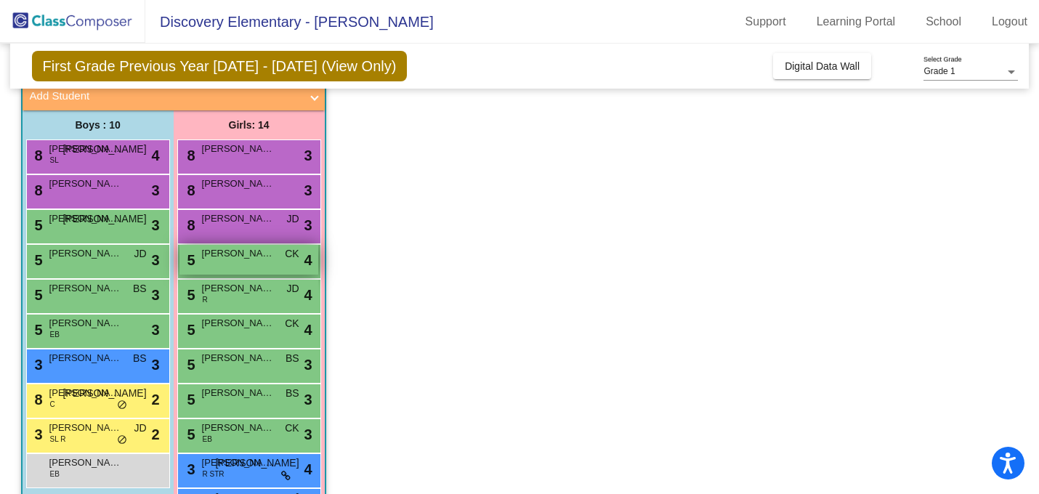
click at [226, 257] on span "[PERSON_NAME]" at bounding box center [238, 253] width 73 height 15
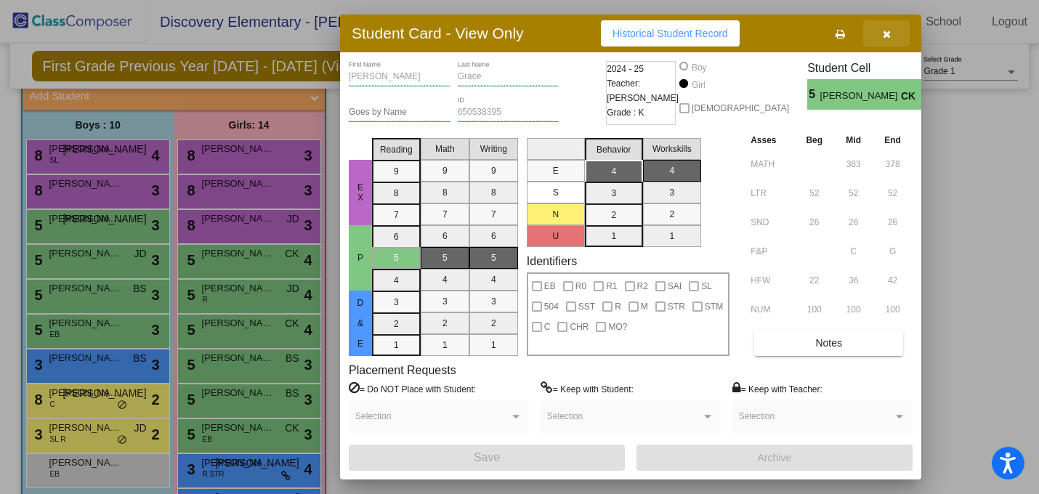
click at [891, 38] on button "button" at bounding box center [886, 33] width 46 height 26
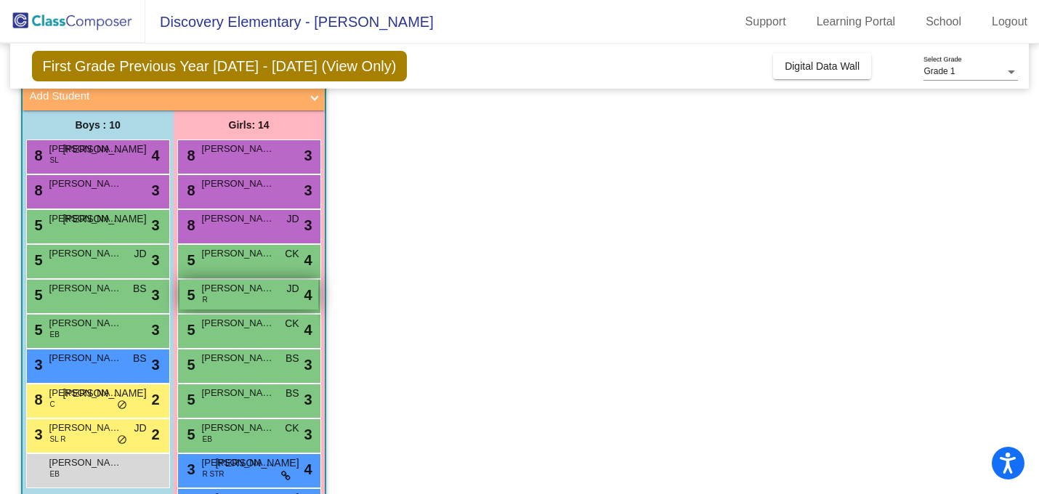
click at [262, 301] on div "5 [PERSON_NAME] Held R JD lock do_not_disturb_alt 4" at bounding box center [248, 295] width 139 height 30
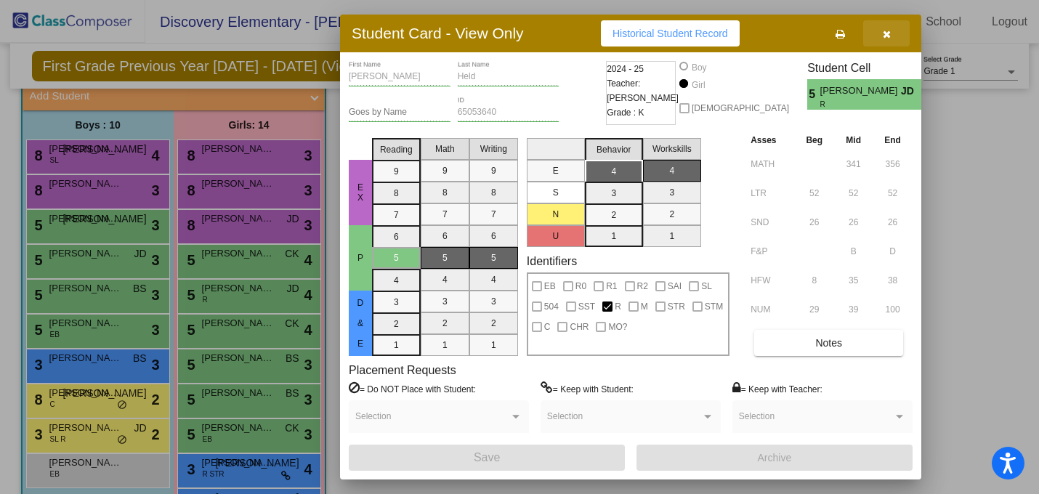
click at [883, 44] on button "button" at bounding box center [886, 33] width 46 height 26
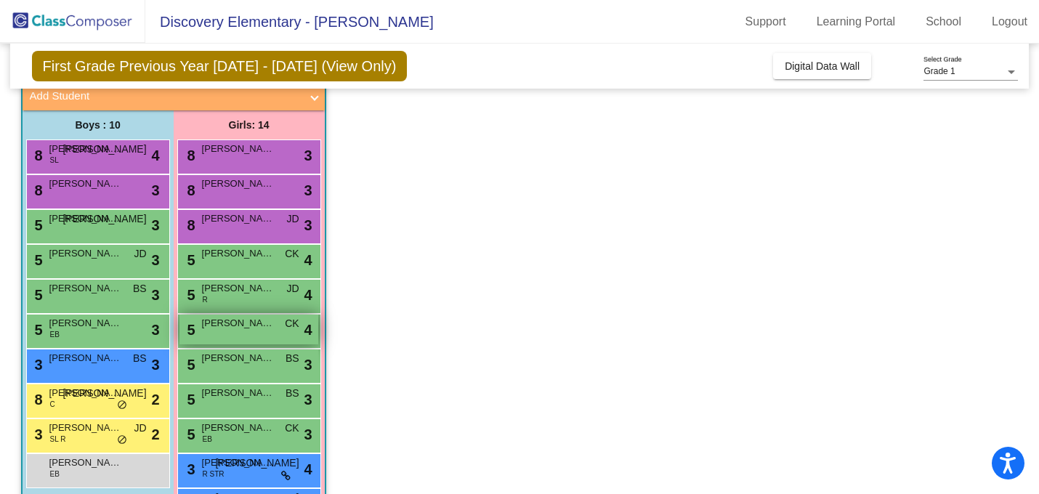
click at [232, 325] on span "[PERSON_NAME] [PERSON_NAME]" at bounding box center [238, 323] width 73 height 15
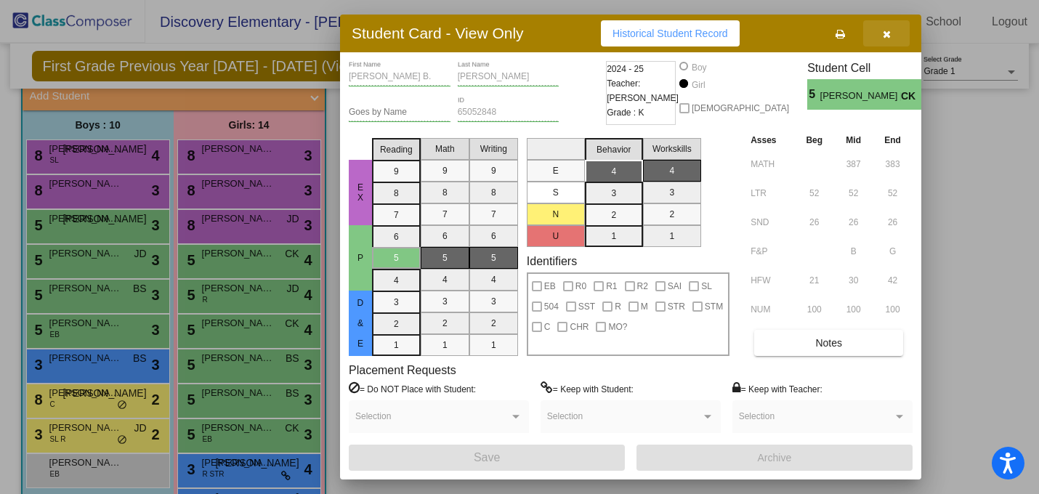
click at [901, 41] on button "button" at bounding box center [886, 33] width 46 height 26
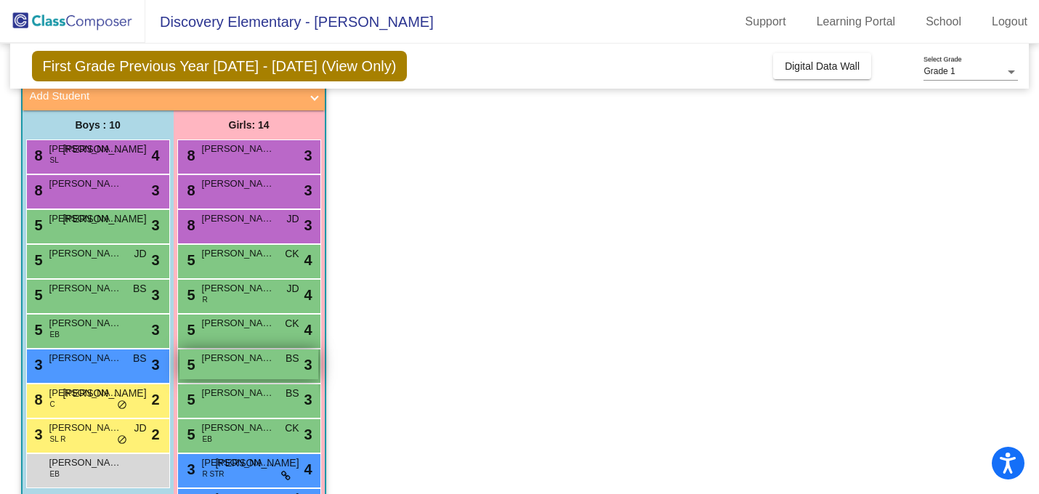
click at [225, 356] on span "[PERSON_NAME]" at bounding box center [238, 358] width 73 height 15
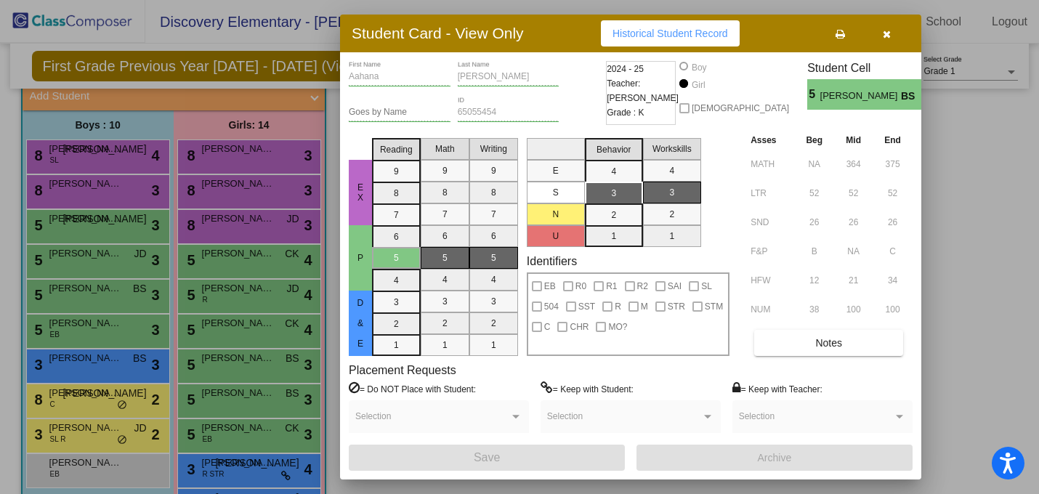
click at [890, 38] on icon "button" at bounding box center [887, 34] width 8 height 10
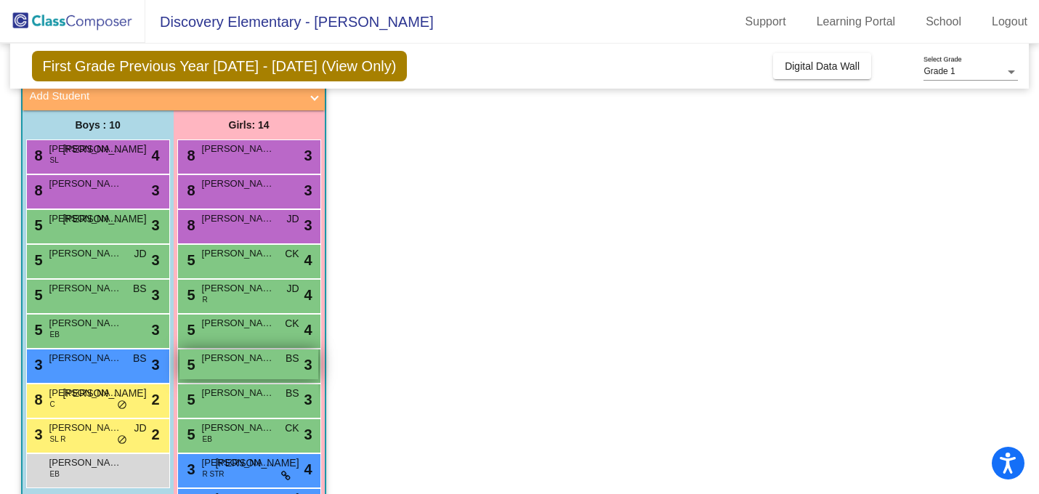
click at [216, 369] on div "5 [PERSON_NAME] BS lock do_not_disturb_alt 3" at bounding box center [248, 364] width 139 height 30
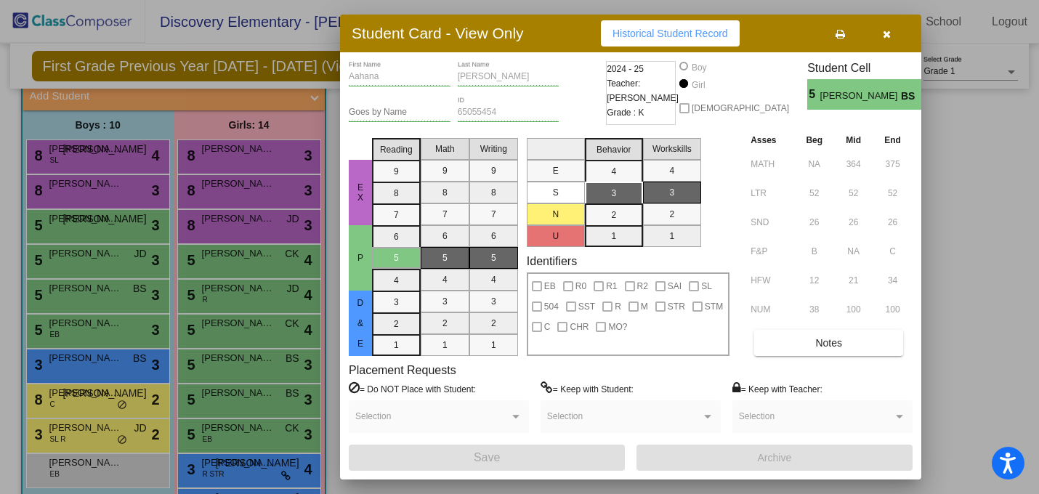
click at [891, 34] on button "button" at bounding box center [886, 33] width 46 height 26
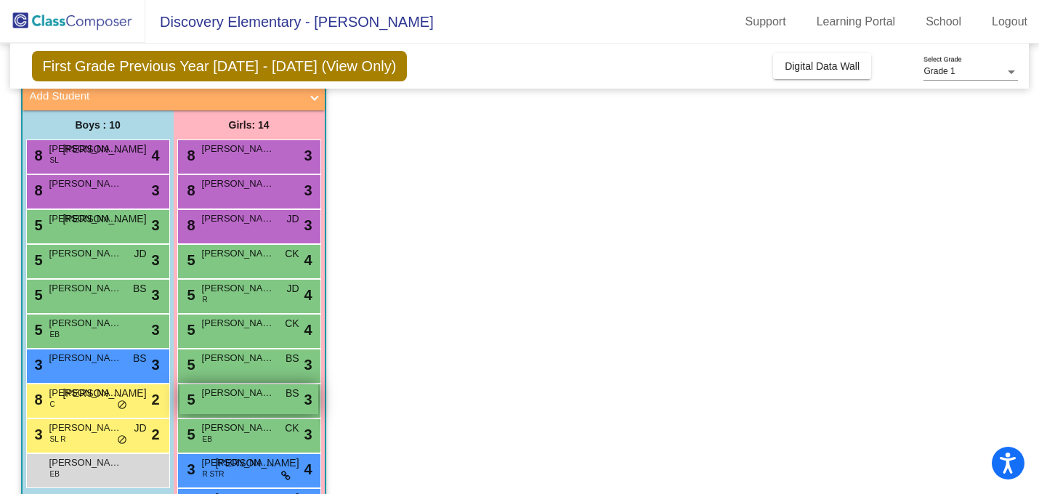
click at [254, 402] on div "5 [PERSON_NAME] BS lock do_not_disturb_alt 3" at bounding box center [248, 399] width 139 height 30
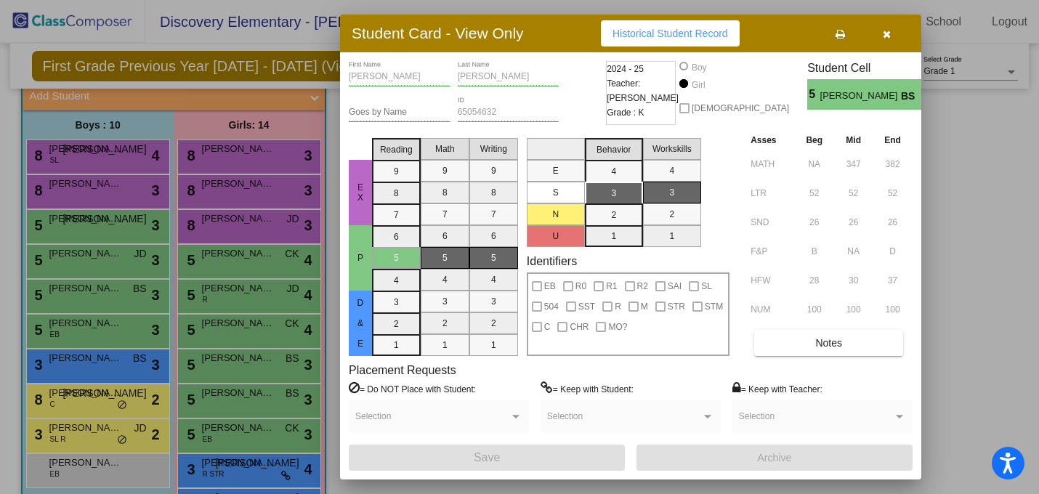
click at [890, 42] on button "button" at bounding box center [886, 33] width 46 height 26
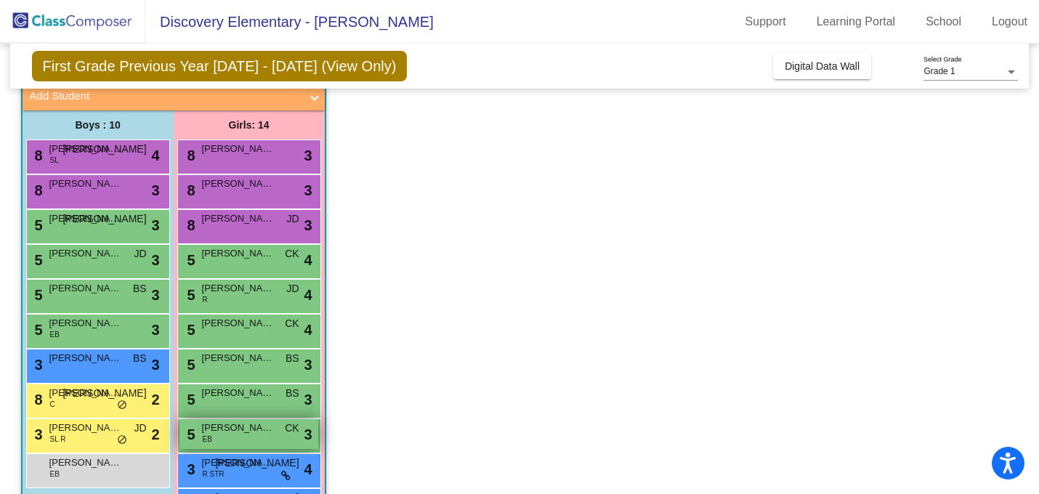
click at [227, 426] on span "[PERSON_NAME]" at bounding box center [238, 428] width 73 height 15
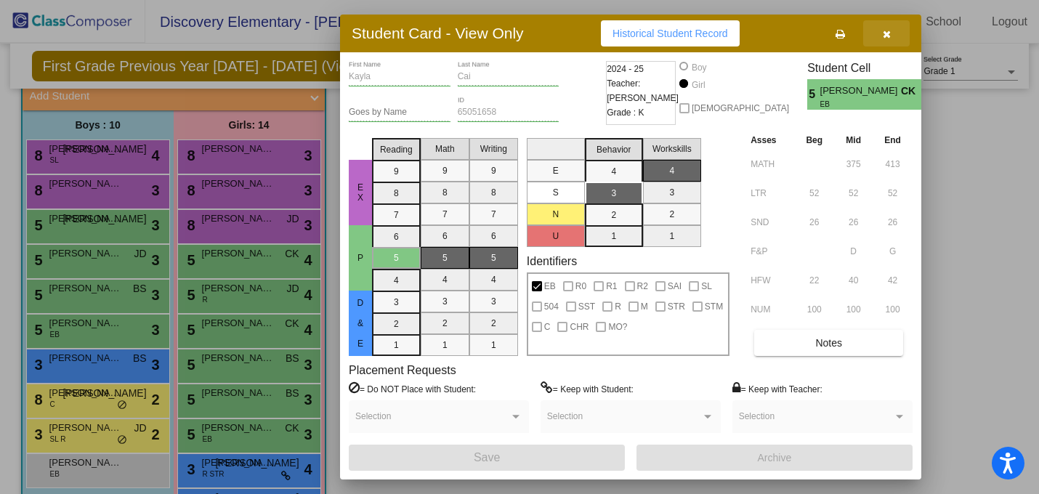
click at [891, 36] on button "button" at bounding box center [886, 33] width 46 height 26
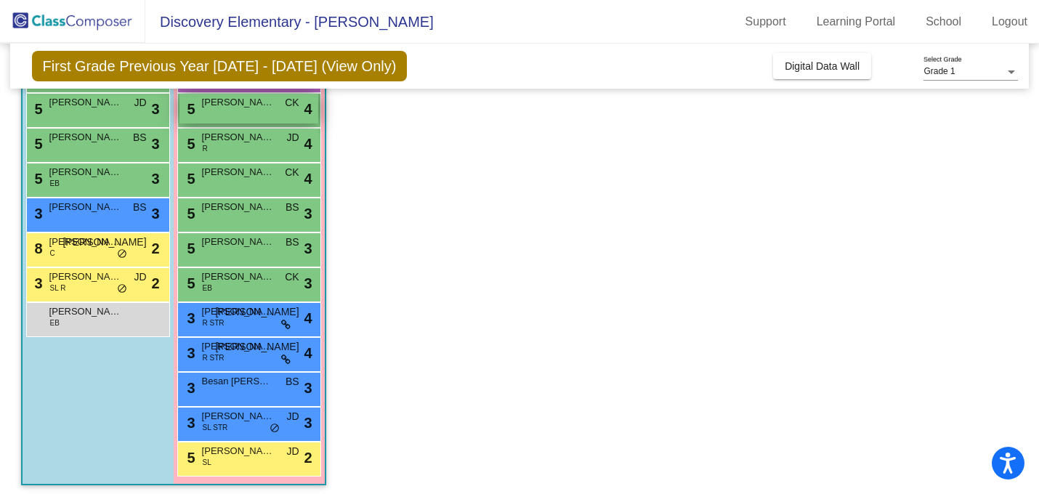
scroll to position [250, 0]
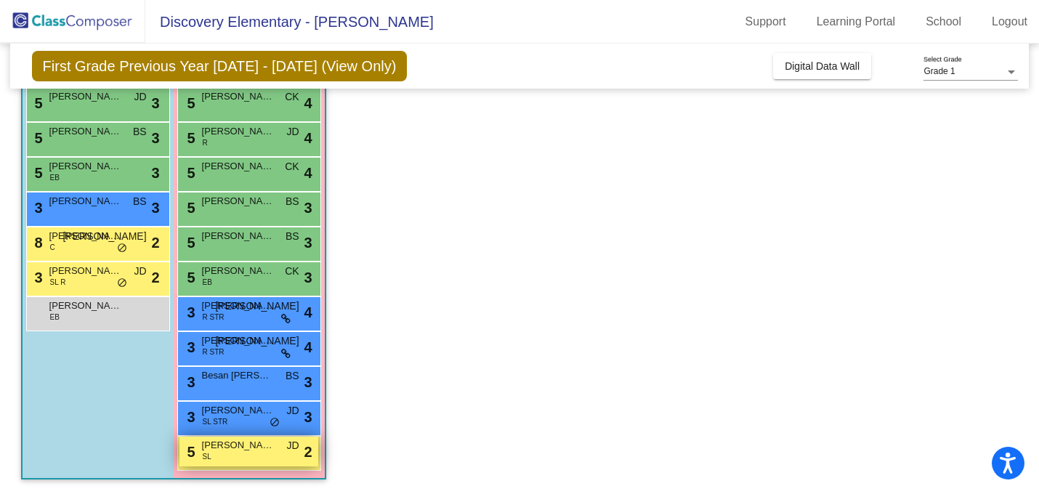
click at [213, 446] on span "[PERSON_NAME]" at bounding box center [238, 445] width 73 height 15
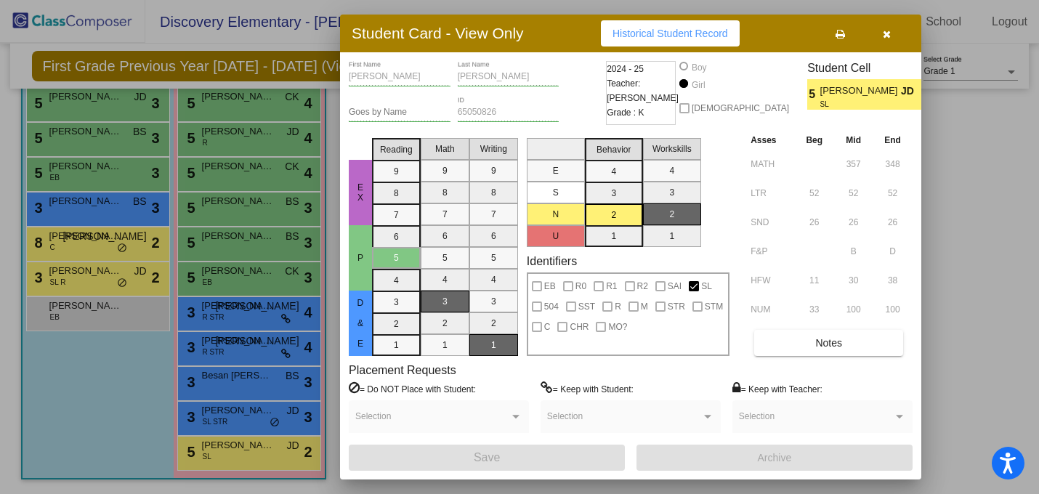
click at [885, 39] on button "button" at bounding box center [886, 33] width 46 height 26
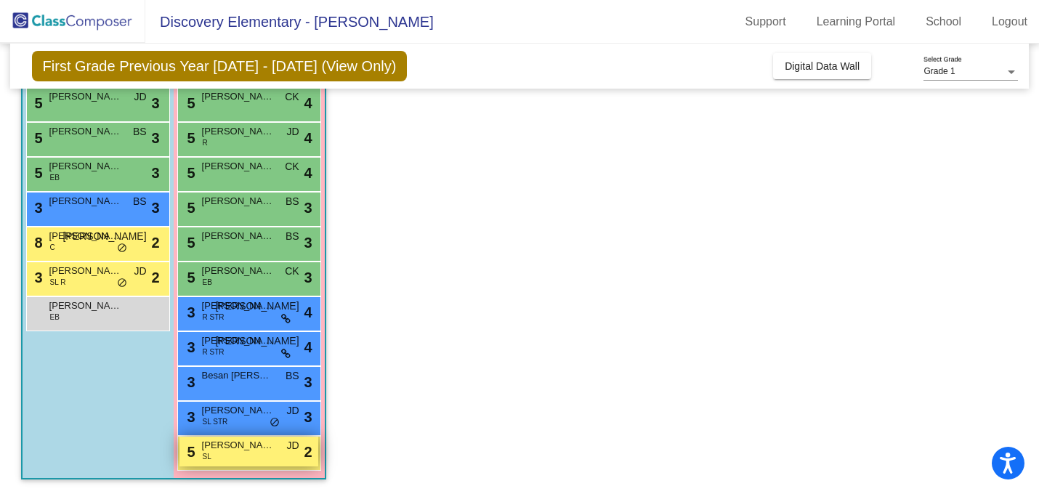
click at [220, 455] on div "5 [PERSON_NAME] [PERSON_NAME] JD lock do_not_disturb_alt 2" at bounding box center [248, 452] width 139 height 30
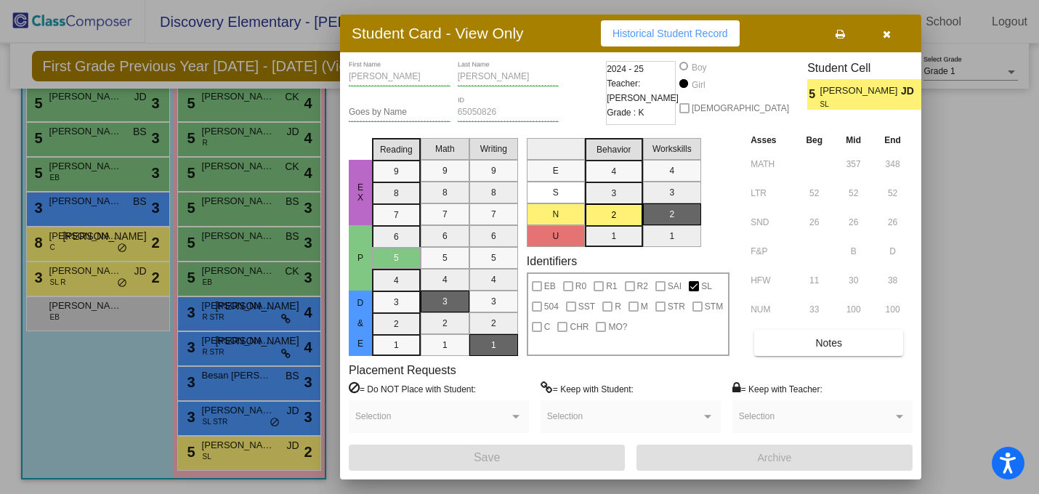
click at [878, 40] on button "button" at bounding box center [886, 33] width 46 height 26
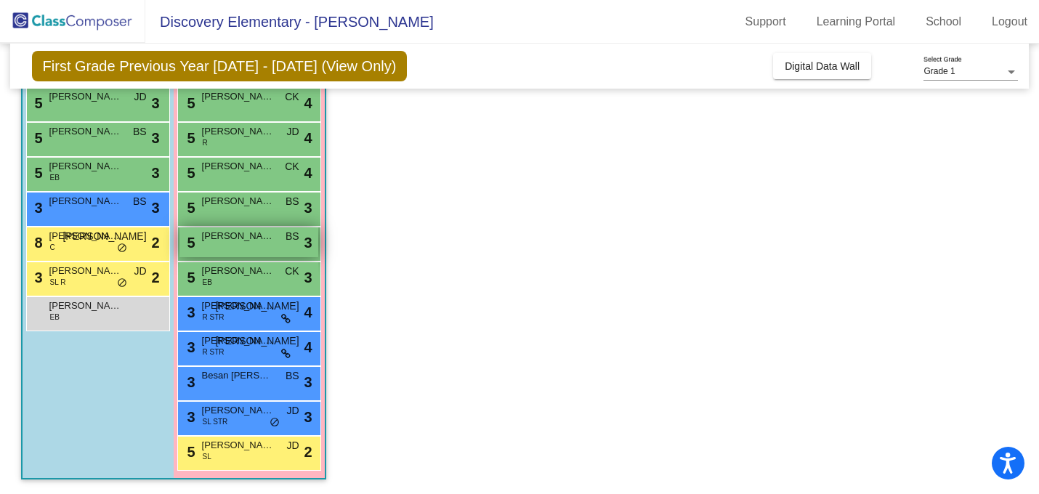
scroll to position [0, 0]
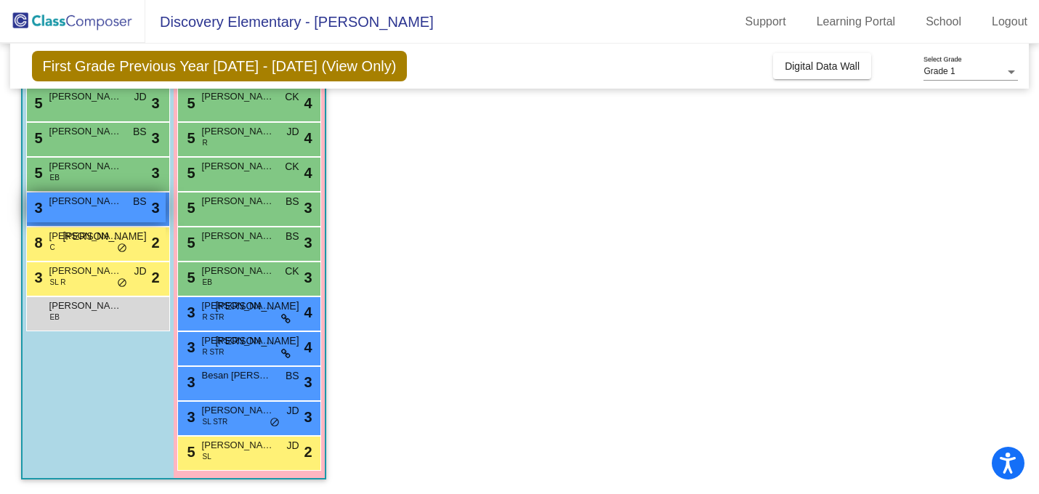
click at [105, 211] on div "3 [PERSON_NAME] BS lock do_not_disturb_alt 3" at bounding box center [96, 208] width 139 height 30
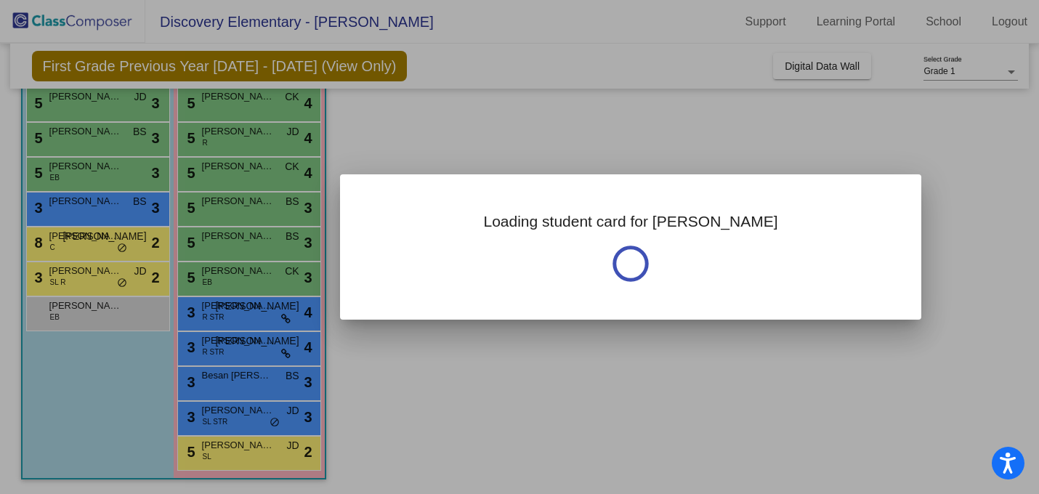
click at [777, 337] on div at bounding box center [519, 247] width 1039 height 494
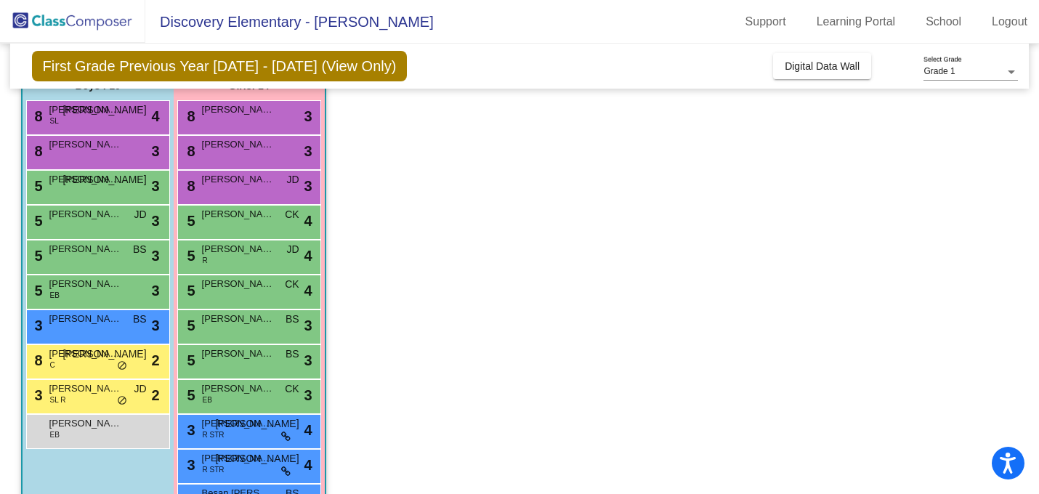
scroll to position [143, 0]
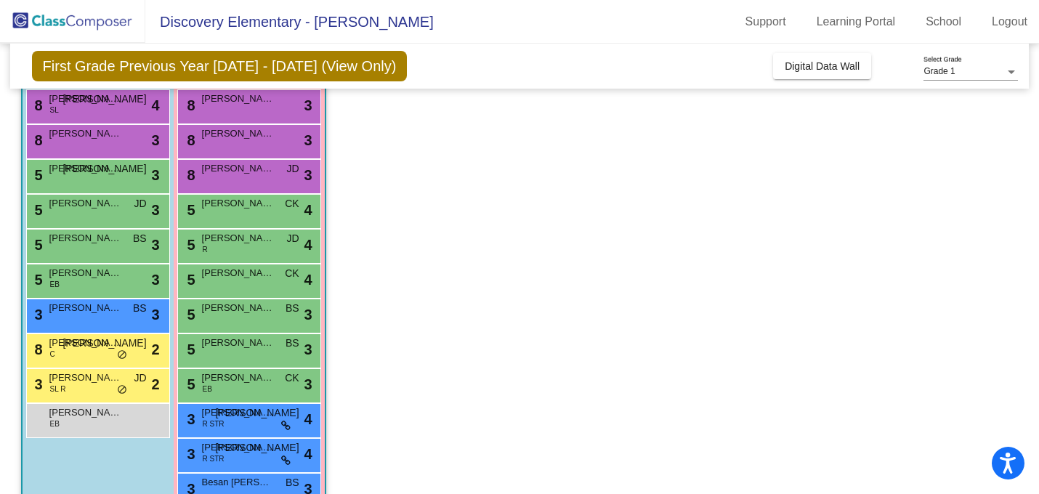
click at [0, 0] on div "Boys : 10 8 [PERSON_NAME] SL JO lock do_not_disturb_alt 4 8 [PERSON_NAME] lock …" at bounding box center [0, 0] width 0 height 0
click at [90, 414] on span "[PERSON_NAME]" at bounding box center [85, 412] width 73 height 15
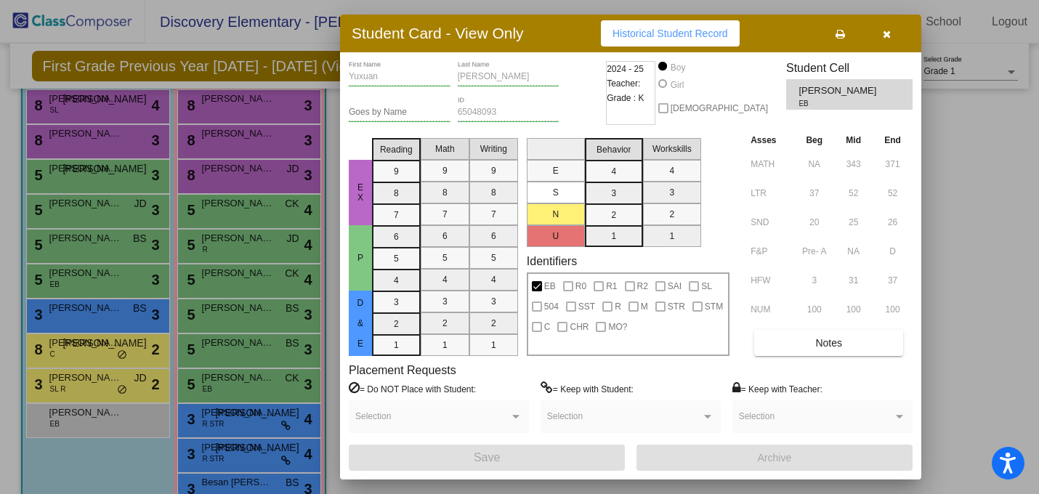
scroll to position [0, 0]
click at [894, 31] on button "button" at bounding box center [886, 33] width 46 height 26
